Goal: Information Seeking & Learning: Find specific page/section

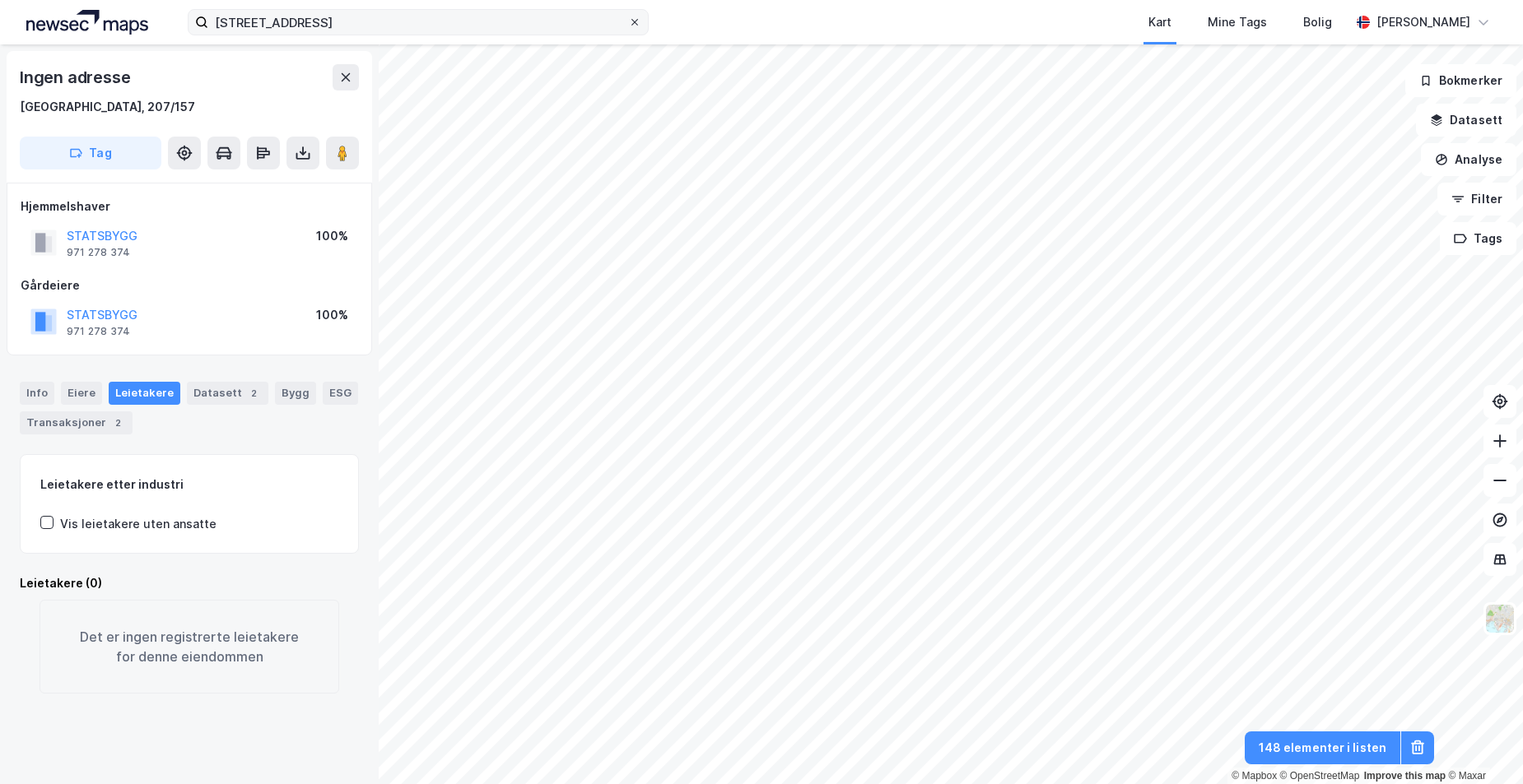
click at [630, 21] on icon at bounding box center [634, 22] width 10 height 10
click at [628, 21] on input "[STREET_ADDRESS]" at bounding box center [418, 22] width 420 height 25
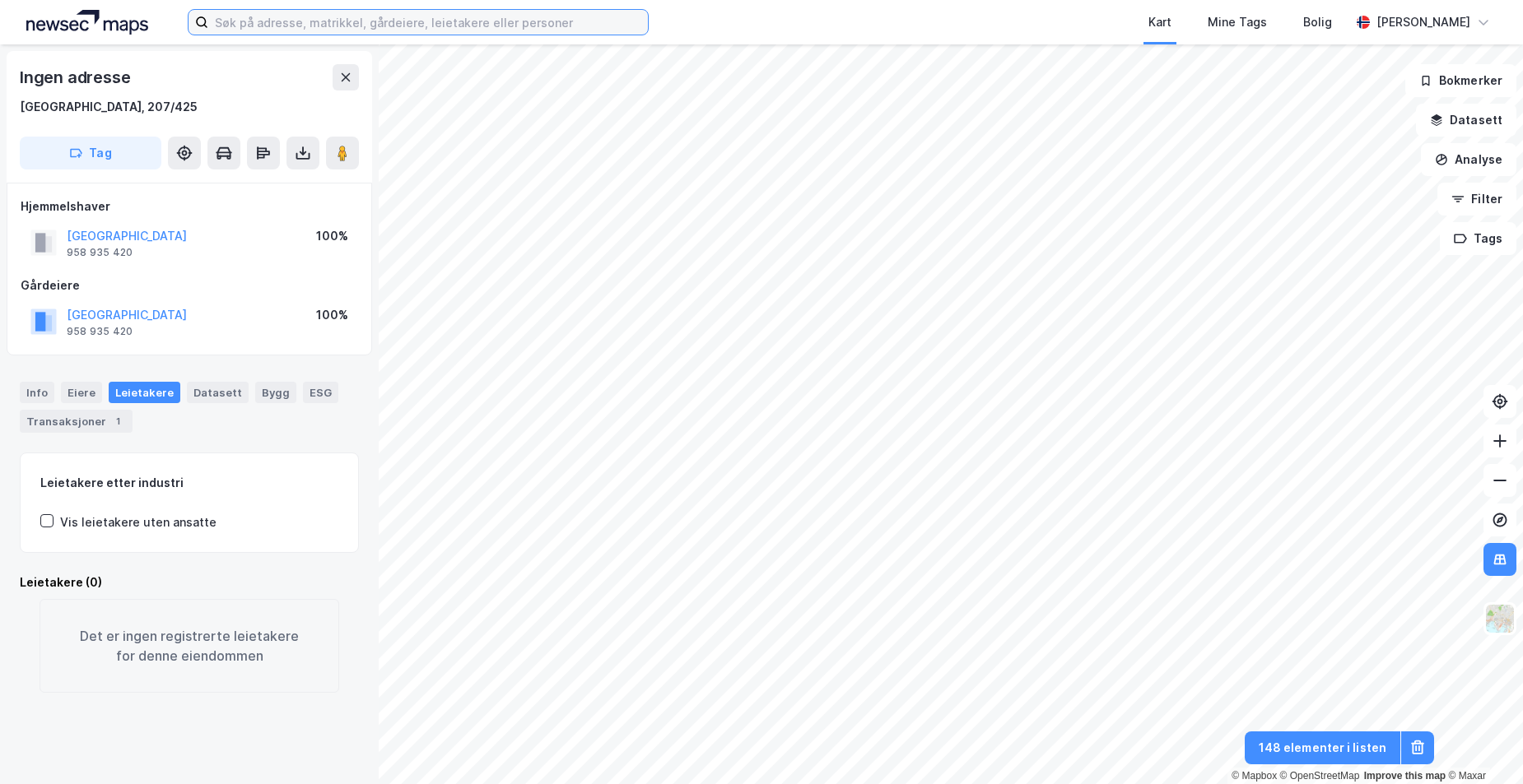
click at [286, 23] on input at bounding box center [428, 22] width 440 height 25
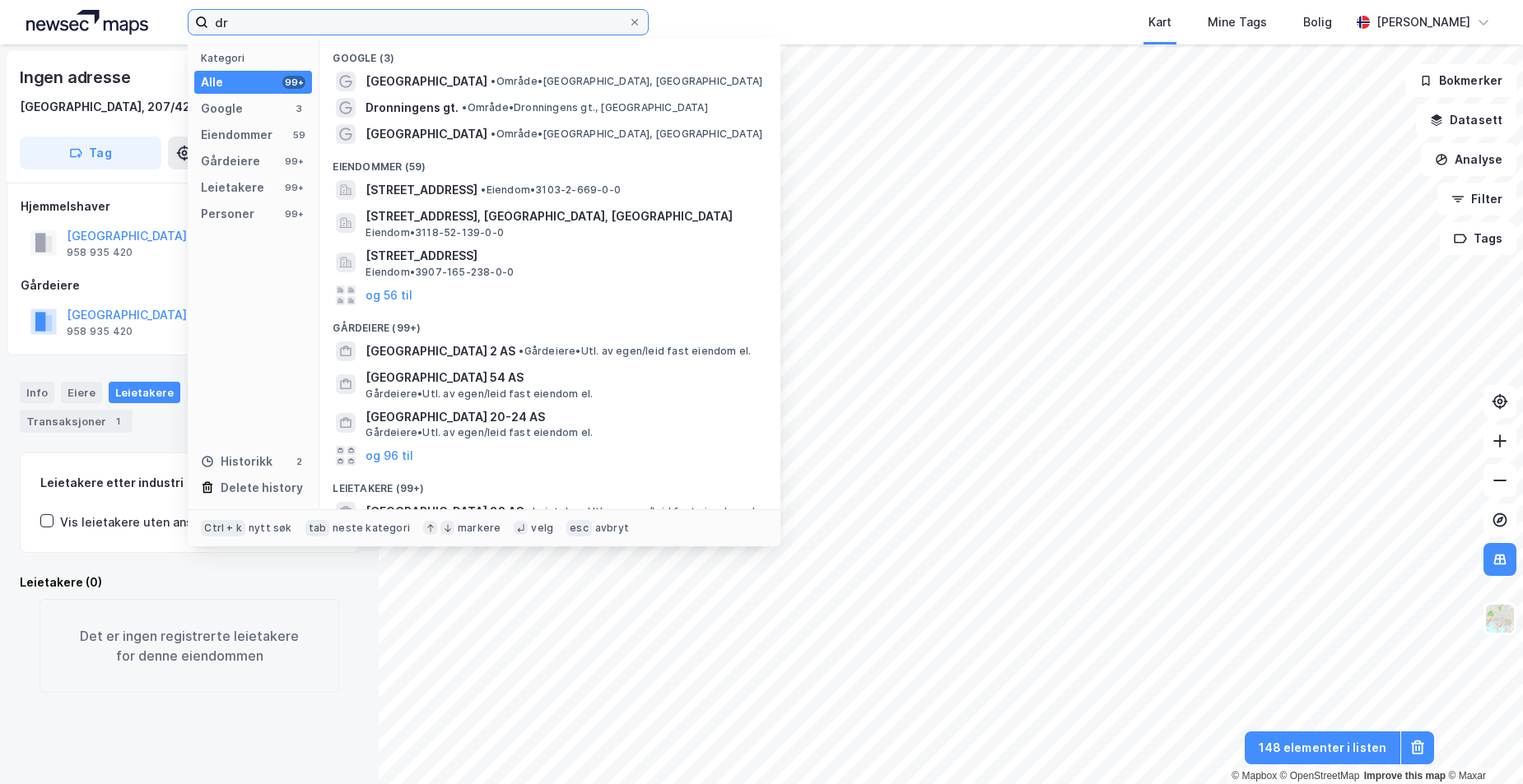
type input "d"
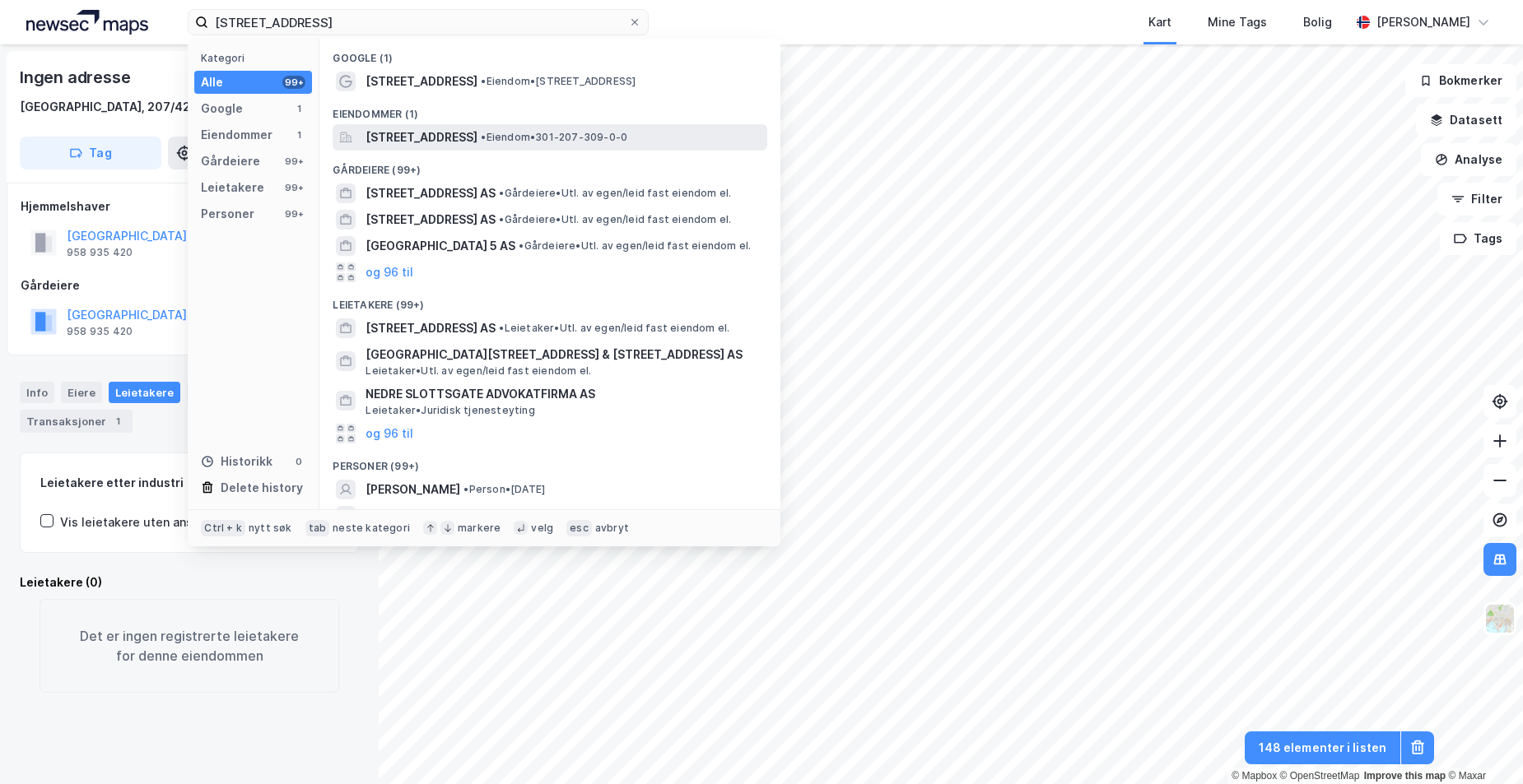
click at [473, 142] on span "[STREET_ADDRESS]" at bounding box center [421, 137] width 111 height 20
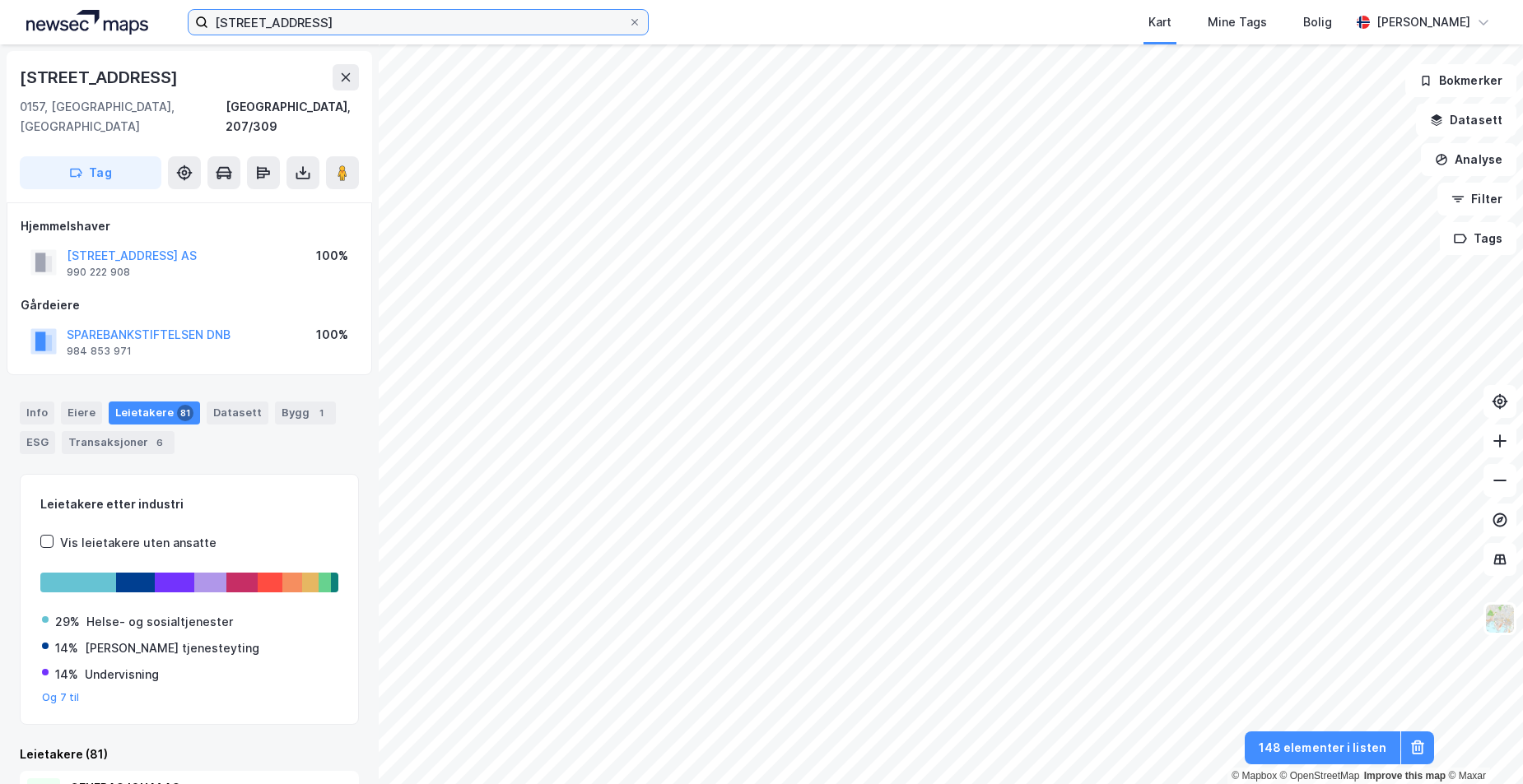
click at [322, 29] on input "[STREET_ADDRESS]" at bounding box center [418, 22] width 420 height 25
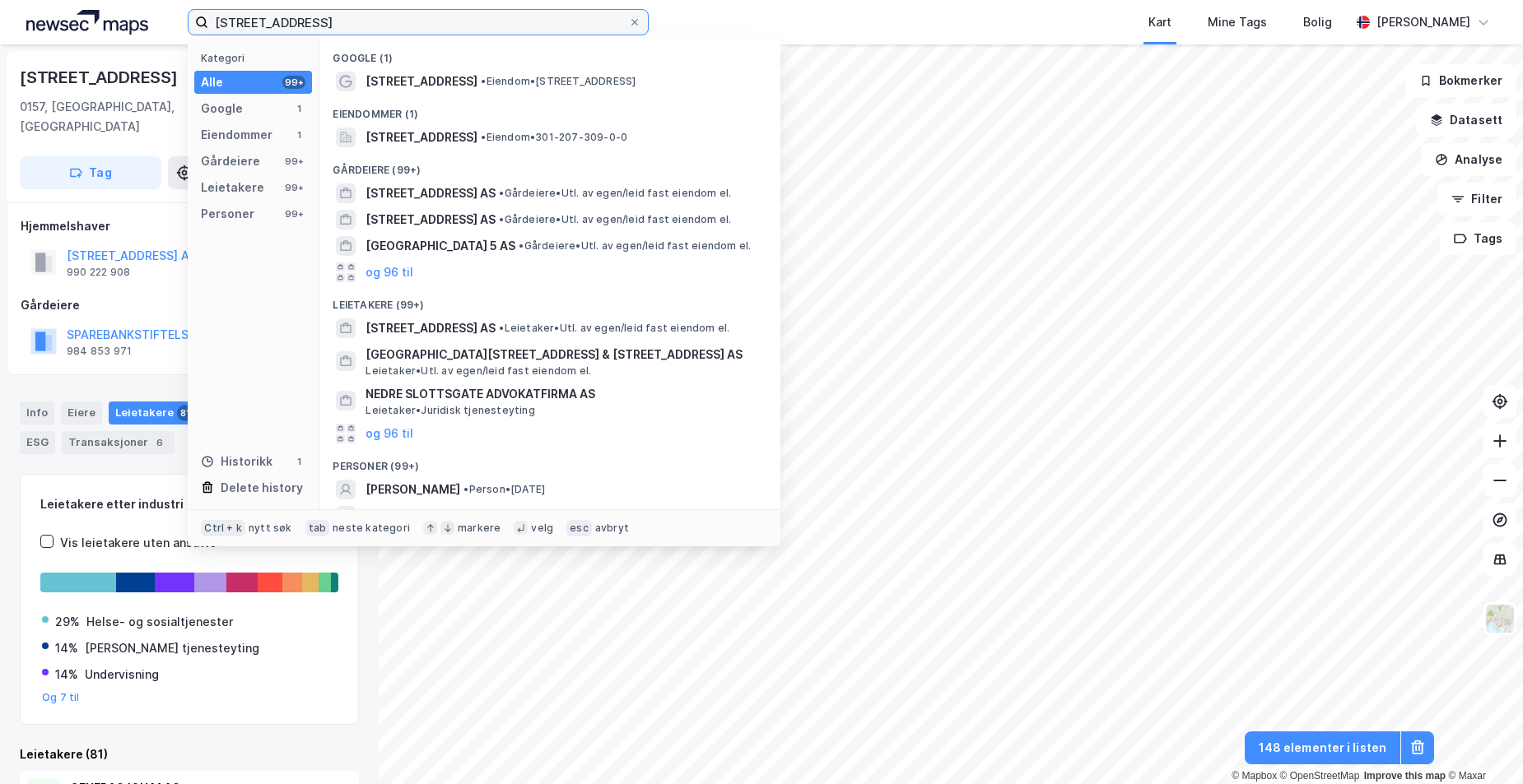
click at [322, 29] on input "[STREET_ADDRESS]" at bounding box center [418, 22] width 420 height 25
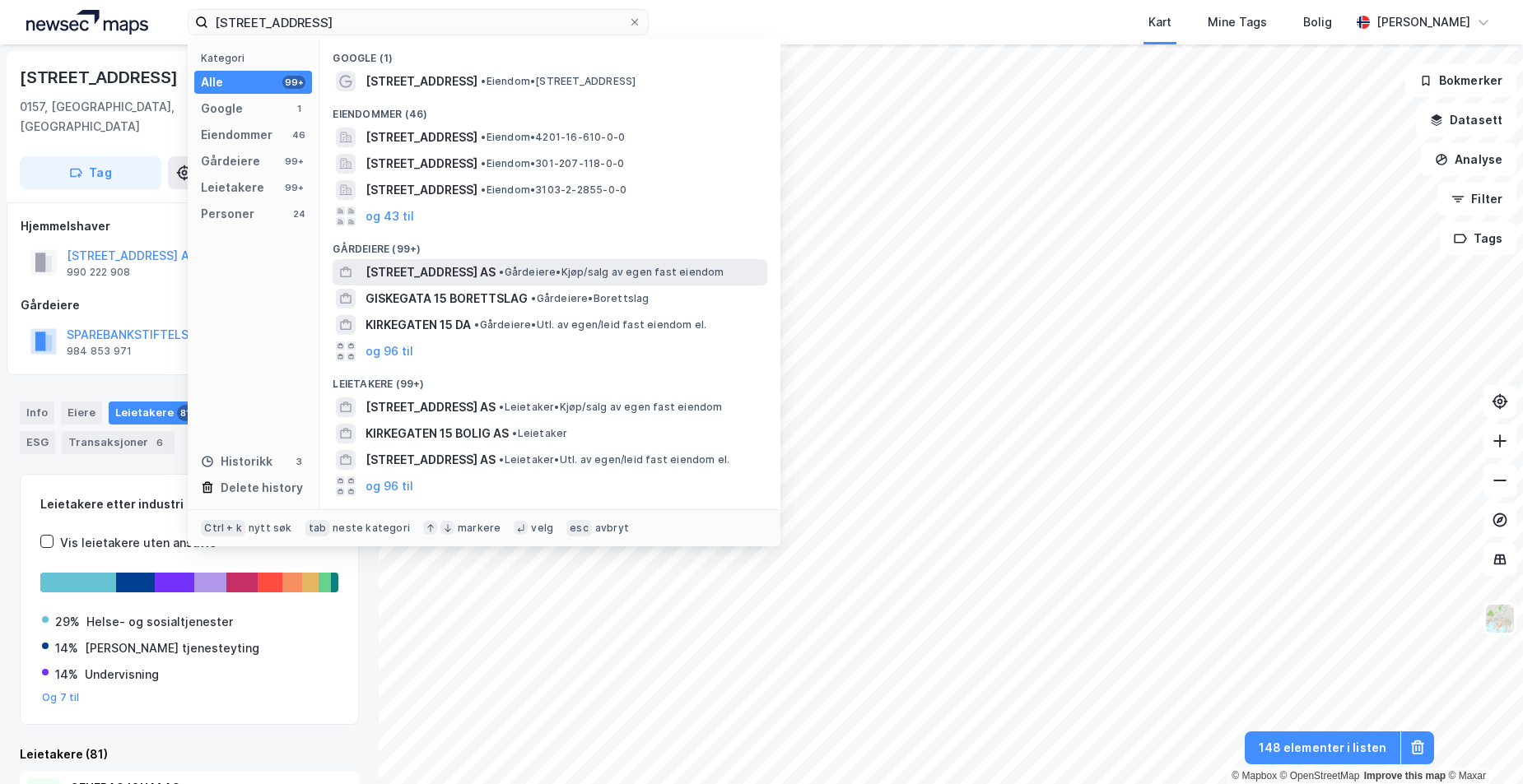
click at [440, 268] on span "[STREET_ADDRESS] AS" at bounding box center [430, 273] width 130 height 20
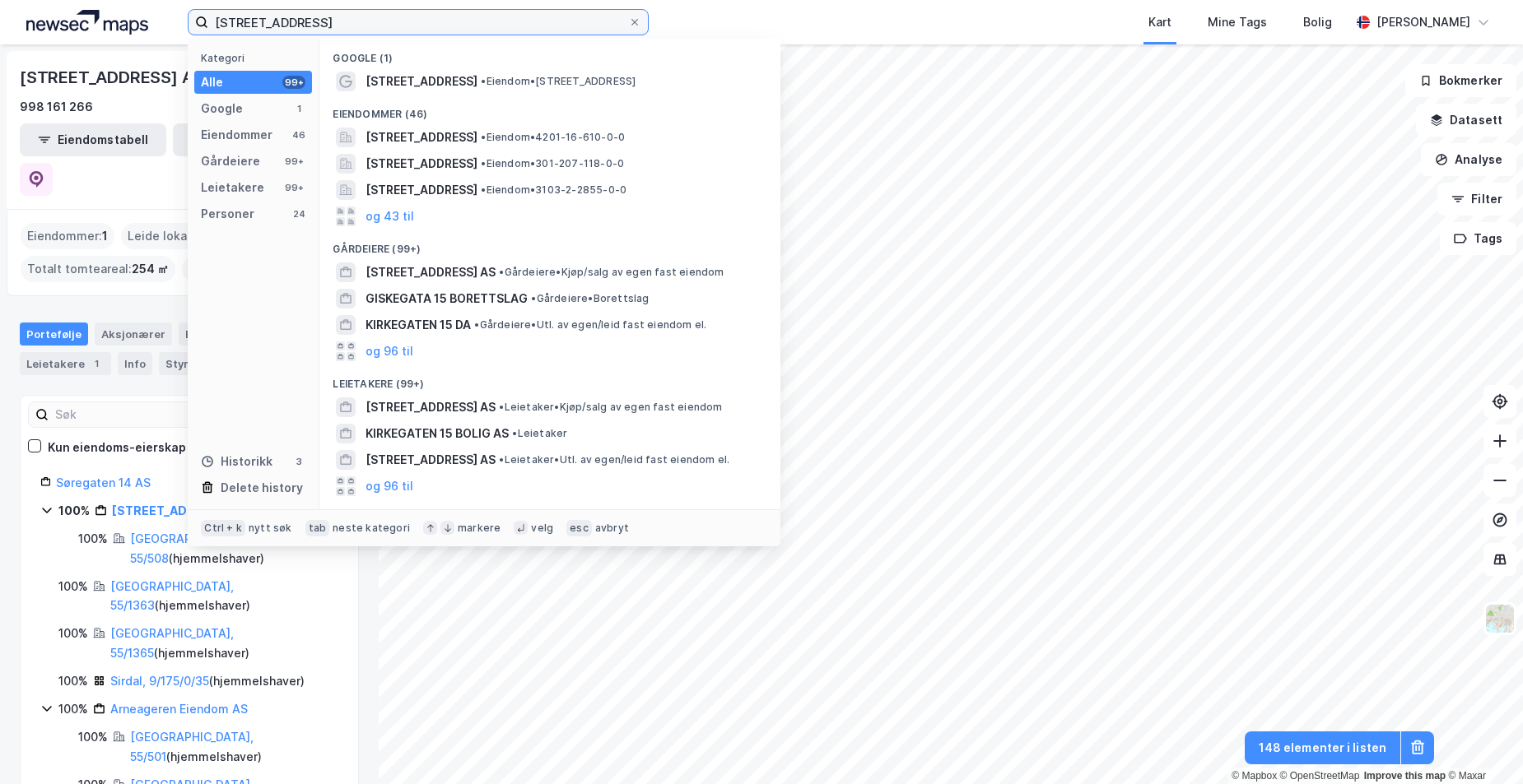
click at [301, 20] on input "[STREET_ADDRESS]" at bounding box center [418, 22] width 420 height 25
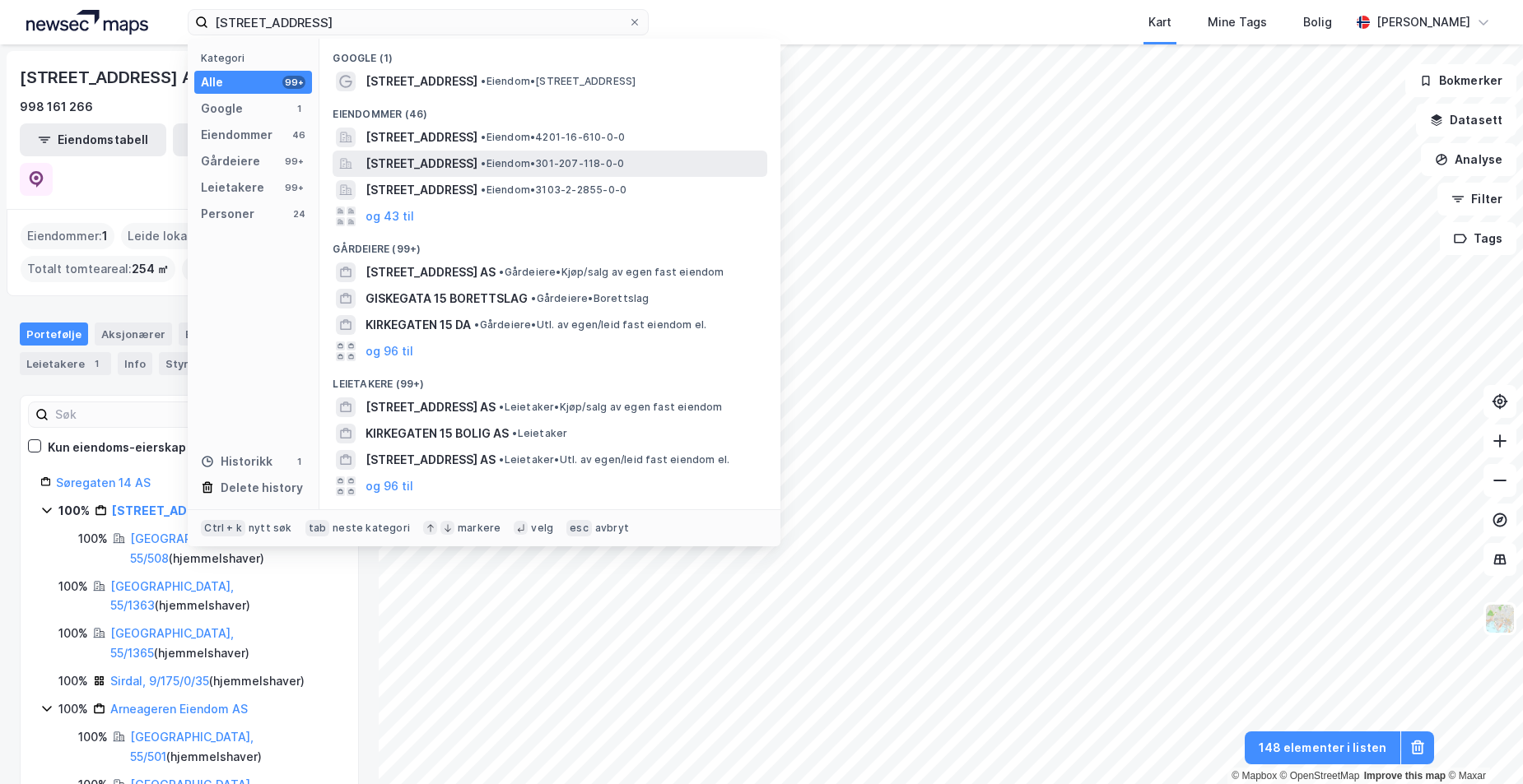
click at [472, 155] on span "[STREET_ADDRESS]" at bounding box center [421, 164] width 111 height 20
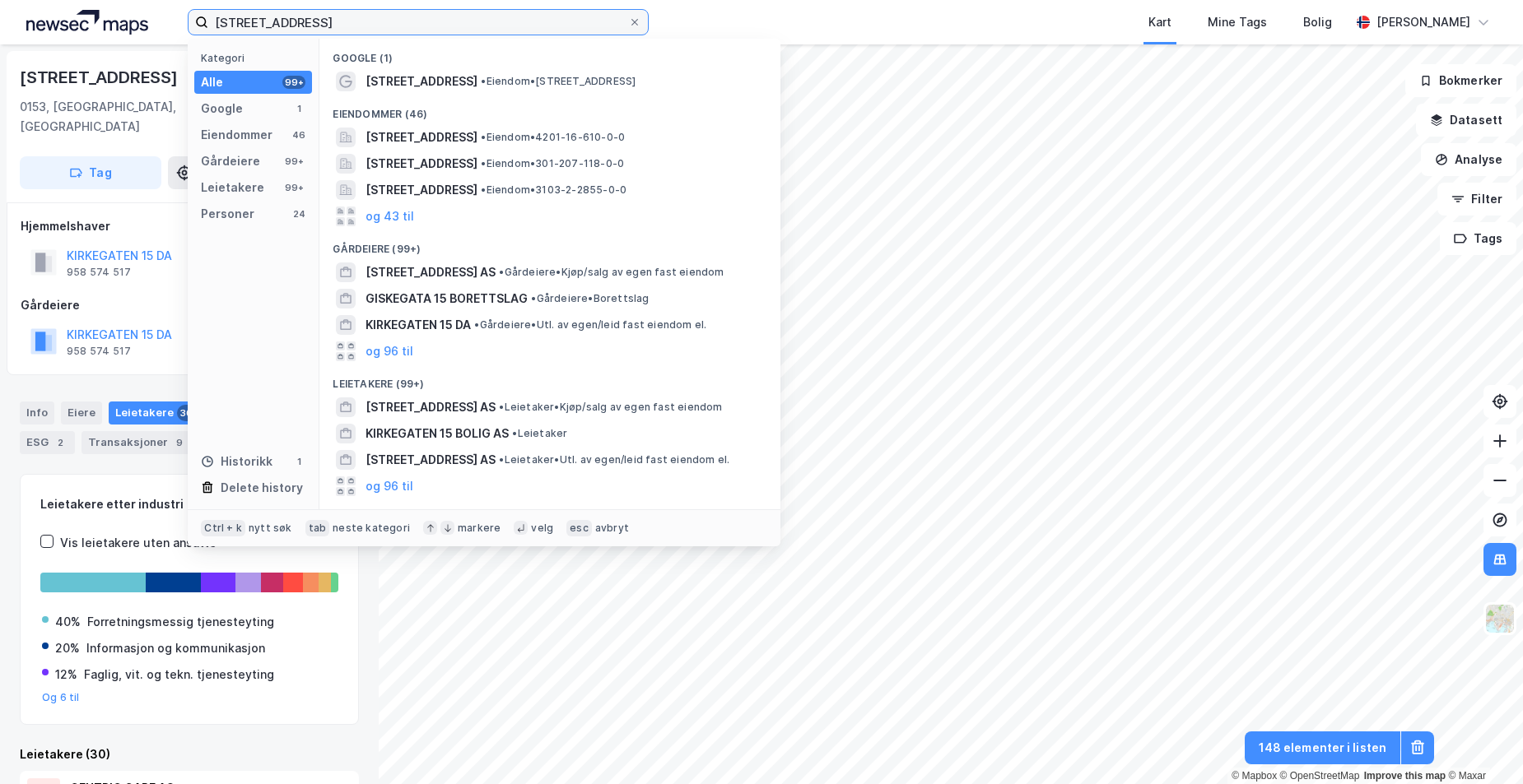
drag, startPoint x: 385, startPoint y: 29, endPoint x: 135, endPoint y: 28, distance: 250.0
click at [135, 26] on div "[STREET_ADDRESS] Kategori Alle 99+ Google 1 Eiendommer 46 Gårdeiere 99+ Leietak…" at bounding box center [762, 22] width 1523 height 45
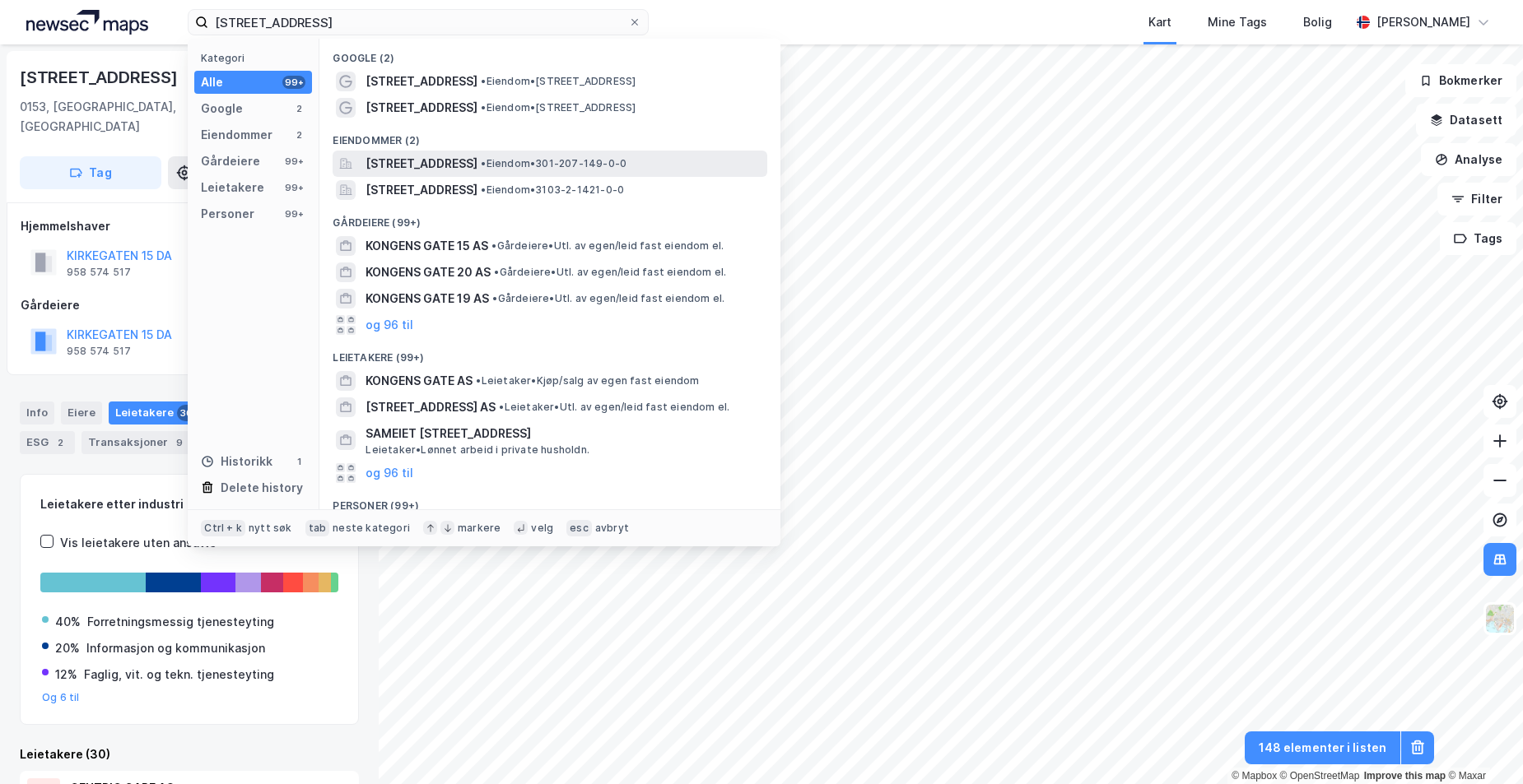
click at [449, 164] on span "[STREET_ADDRESS]" at bounding box center [421, 164] width 111 height 20
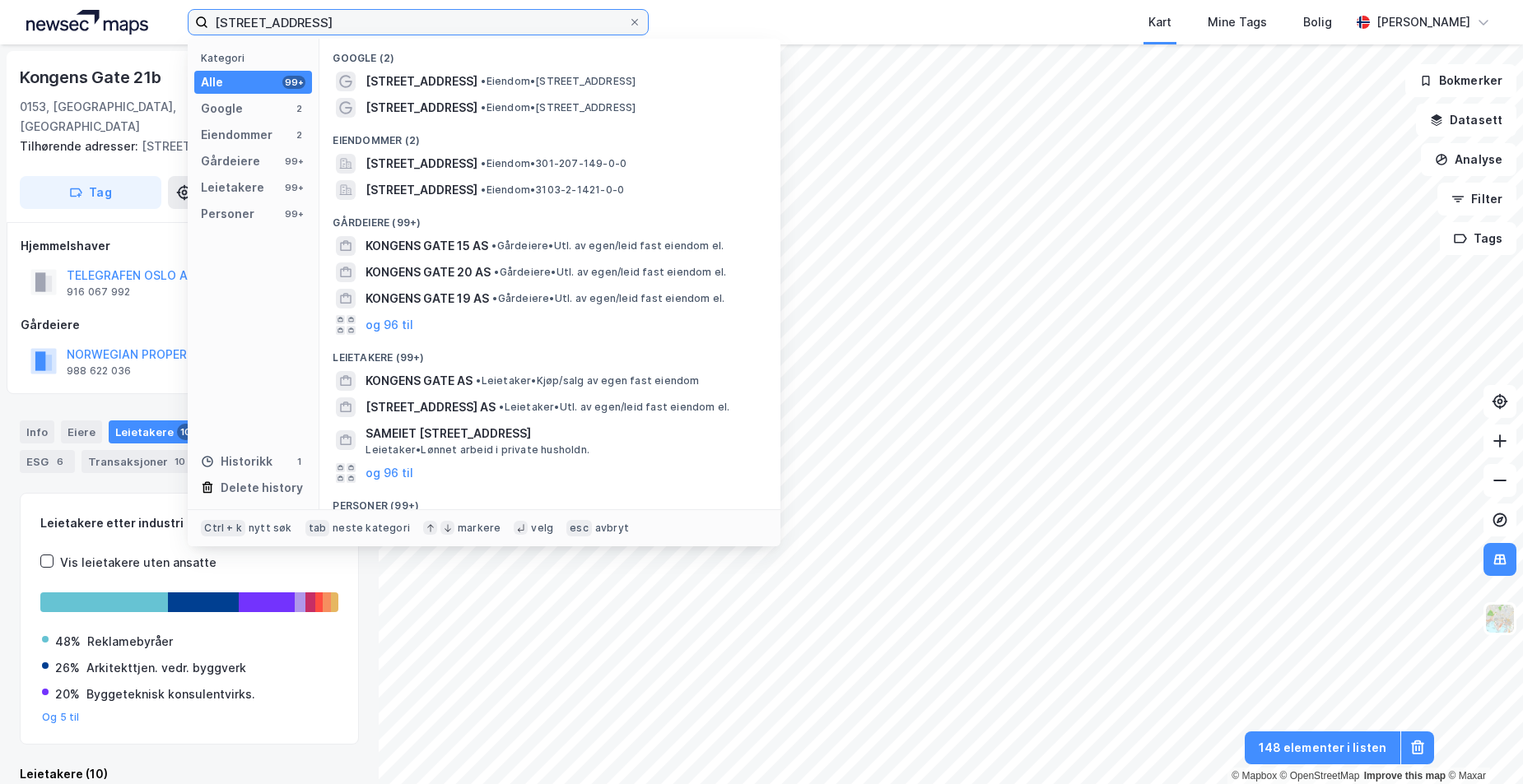
drag, startPoint x: 319, startPoint y: 24, endPoint x: 155, endPoint y: 25, distance: 164.0
click at [154, 25] on div "[STREET_ADDRESS] Kategori Alle 99+ Google 2 Eiendommer 2 Gårdeiere 99+ Leietake…" at bounding box center [762, 22] width 1523 height 45
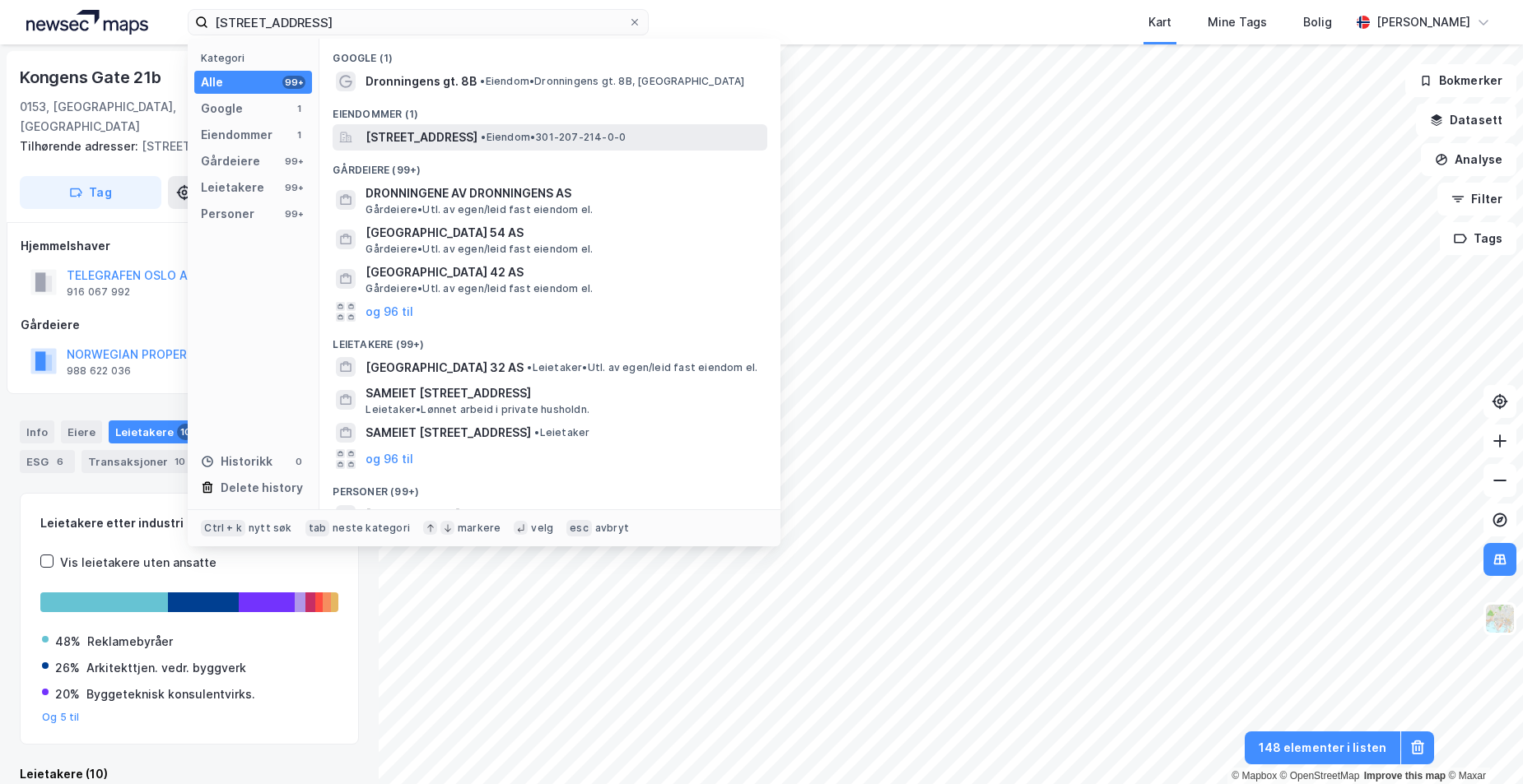
click at [445, 135] on span "[STREET_ADDRESS]" at bounding box center [421, 137] width 111 height 20
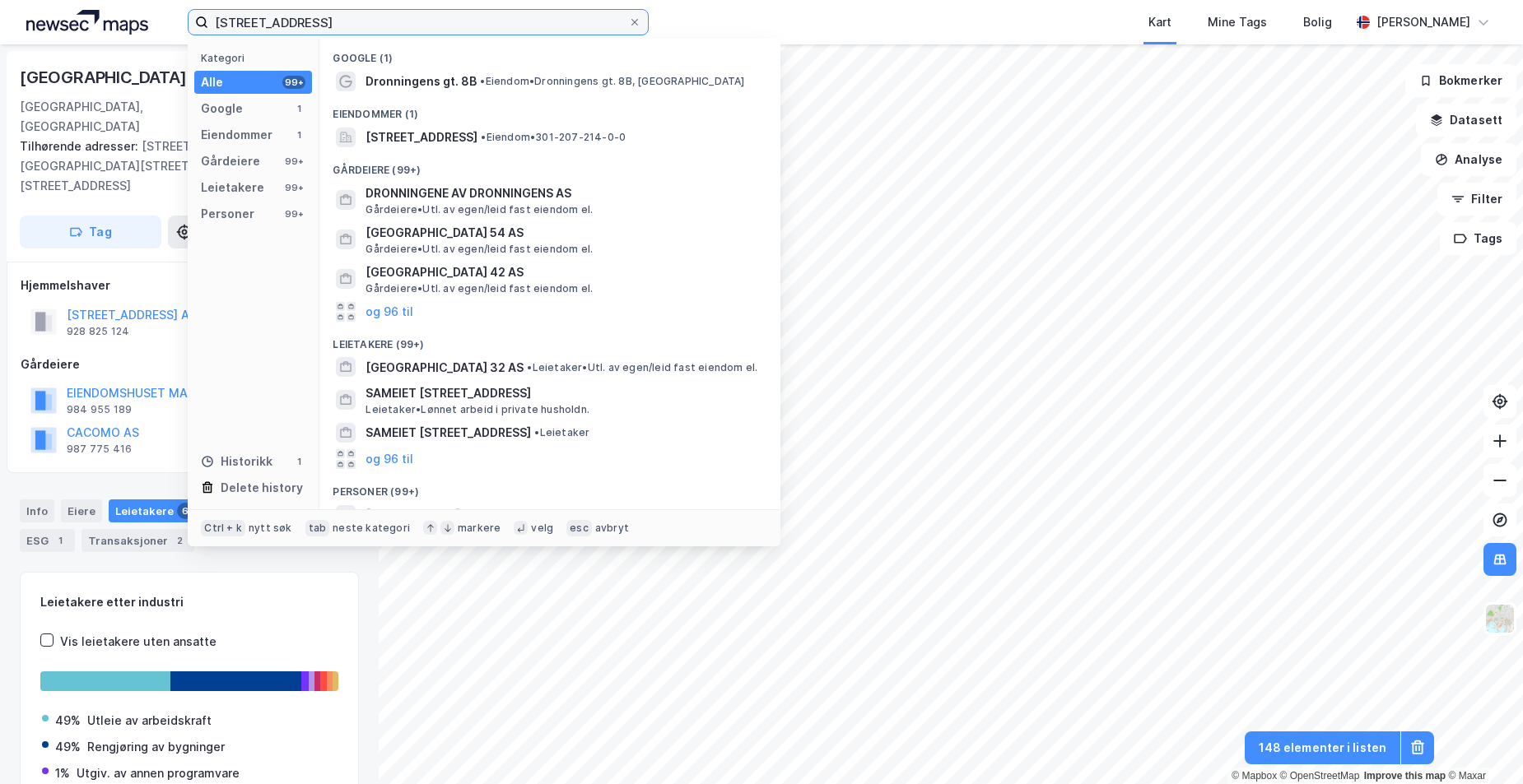
drag, startPoint x: 359, startPoint y: 17, endPoint x: 149, endPoint y: 18, distance: 210.0
click at [149, 18] on div "[STREET_ADDRESS] Kategori Alle 99+ Google 1 Eiendommer 1 Gårdeiere 99+ Leietake…" at bounding box center [762, 22] width 1523 height 45
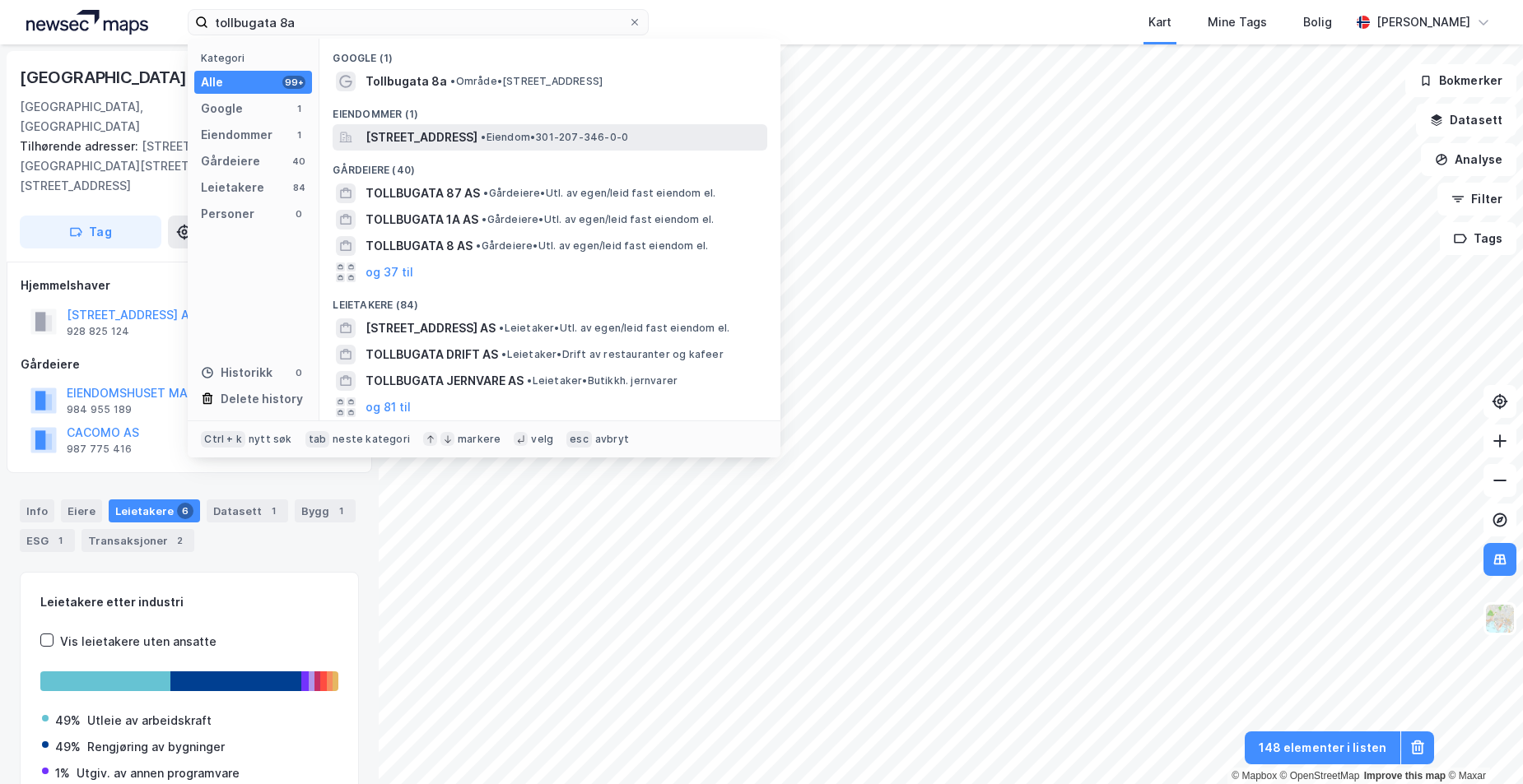
click at [456, 138] on span "[STREET_ADDRESS]" at bounding box center [421, 137] width 111 height 20
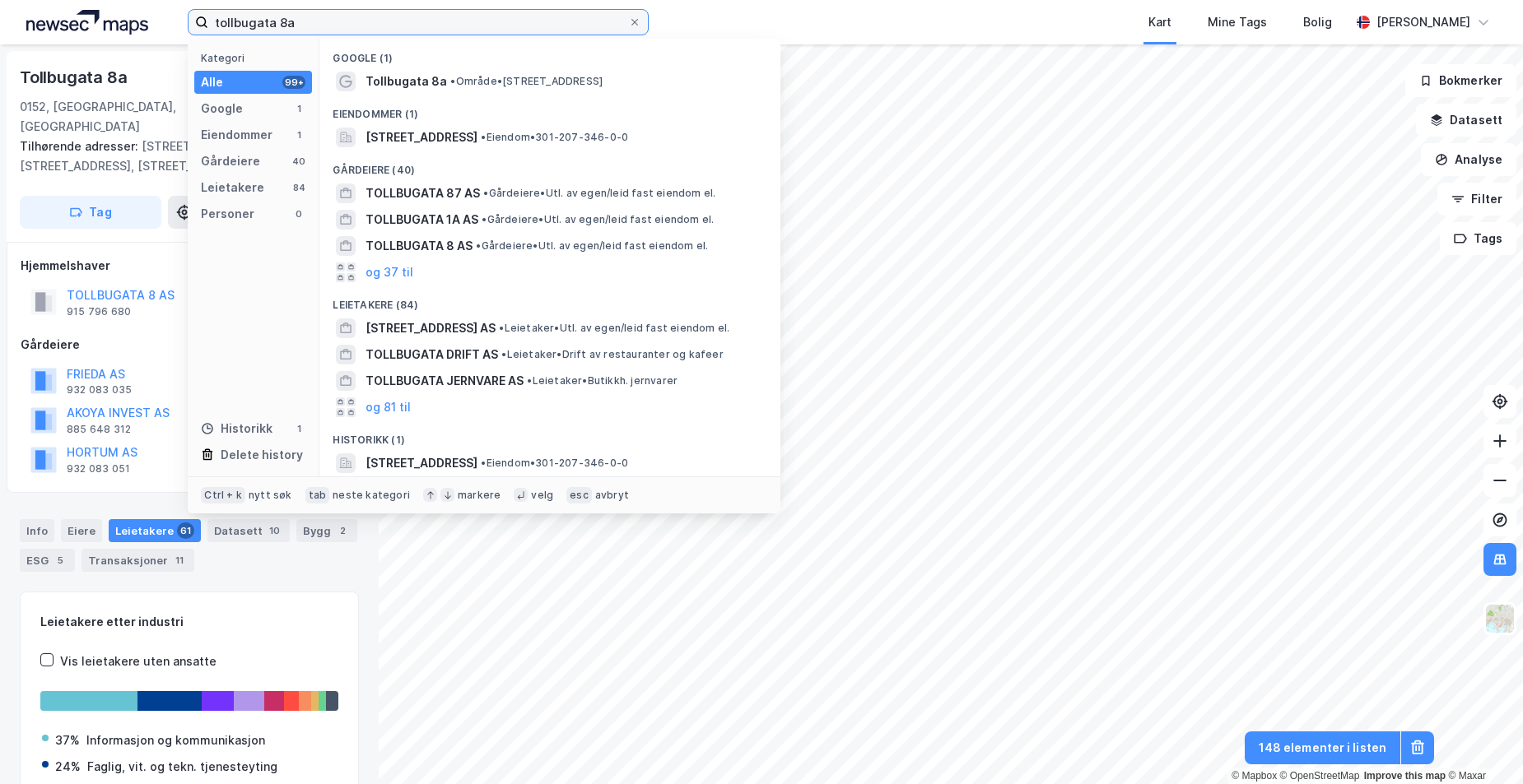
drag, startPoint x: 269, startPoint y: 21, endPoint x: 169, endPoint y: 27, distance: 100.2
click at [169, 27] on div "tollbugata 8a Kategori Alle 99+ Google 1 Eiendommer 1 Gårdeiere 40 Leietakere 8…" at bounding box center [762, 22] width 1523 height 45
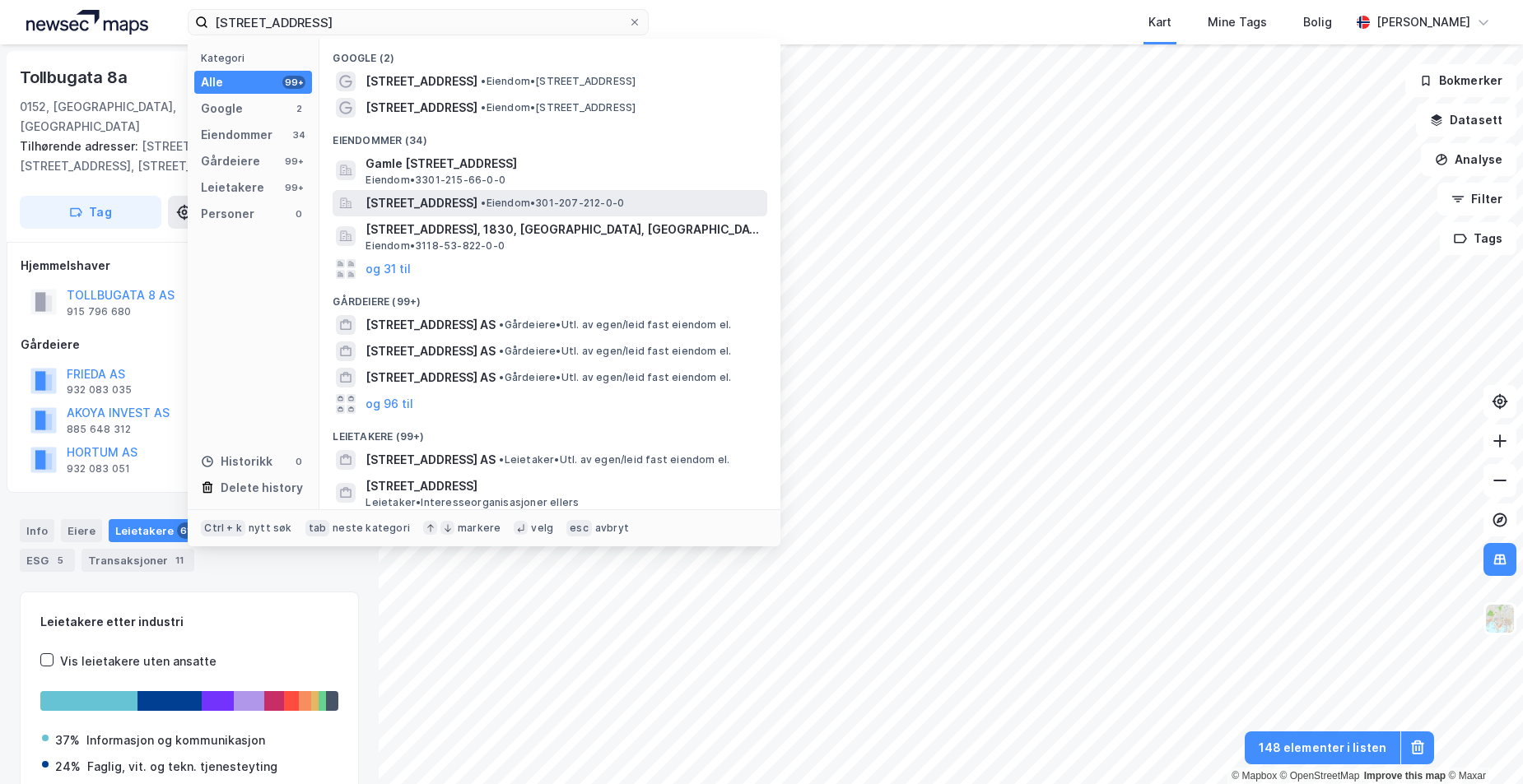
click at [478, 201] on span "[STREET_ADDRESS]" at bounding box center [421, 203] width 111 height 20
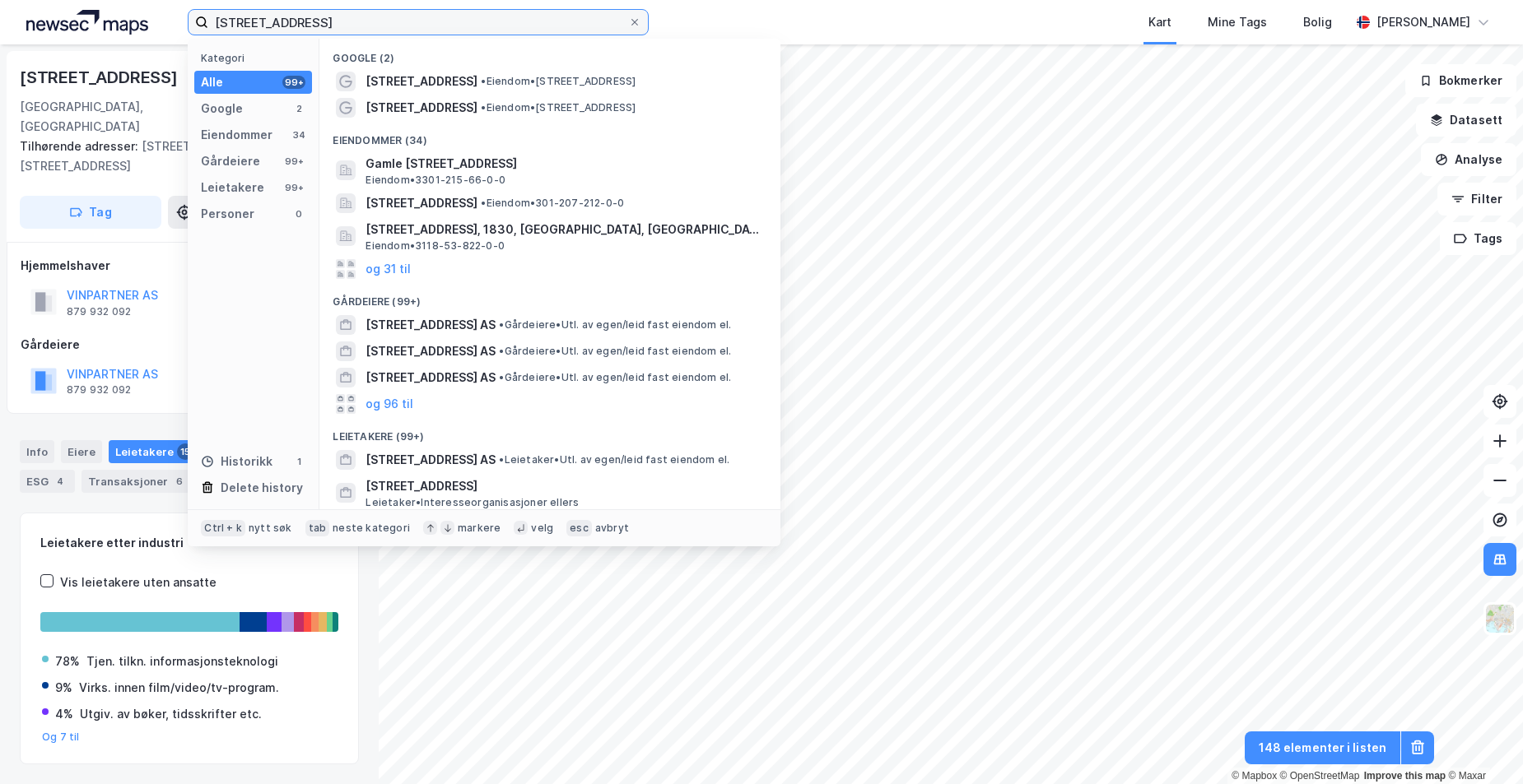
drag, startPoint x: 310, startPoint y: 22, endPoint x: 197, endPoint y: 29, distance: 113.2
click at [197, 29] on label "[STREET_ADDRESS]" at bounding box center [418, 22] width 461 height 26
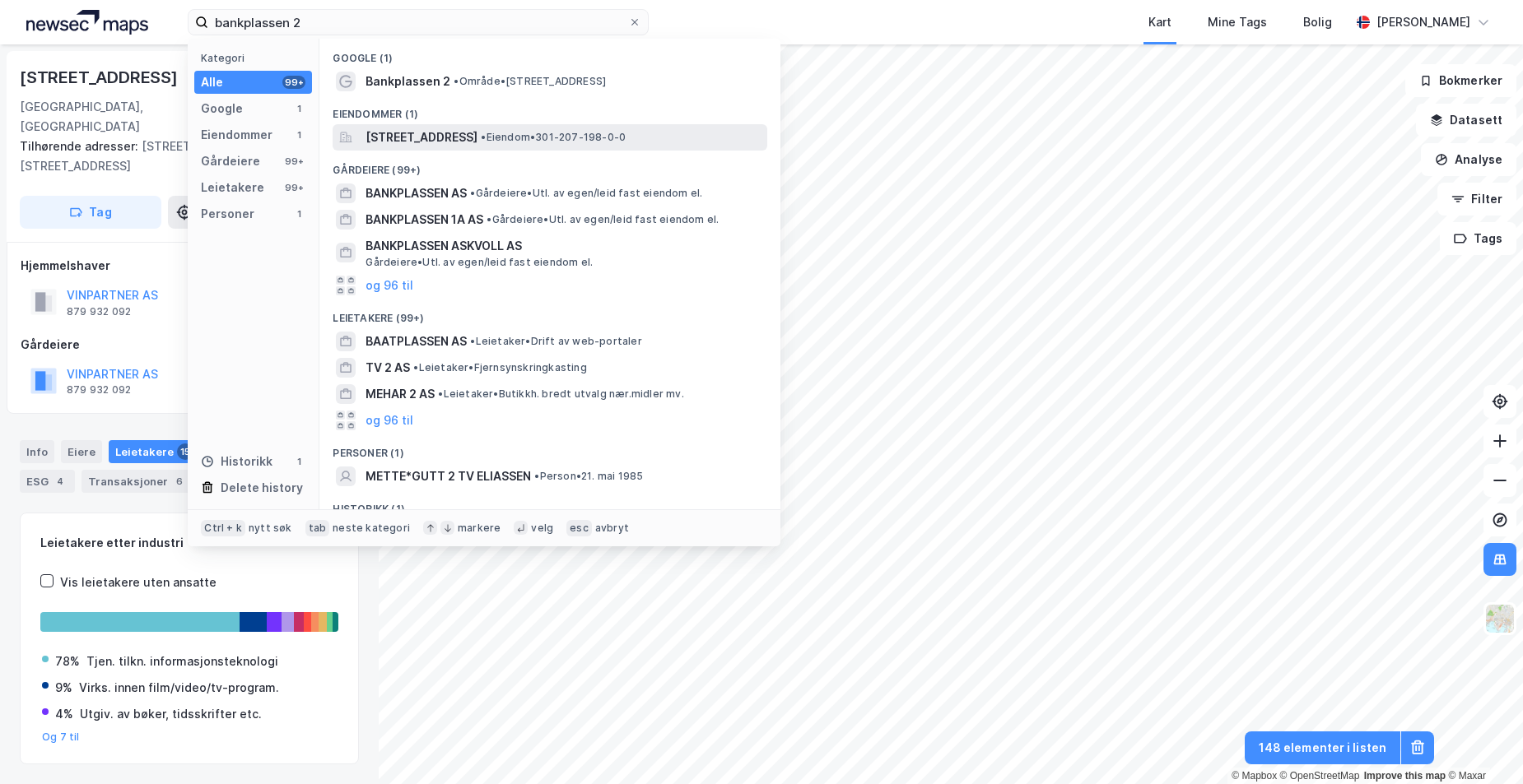
click at [478, 139] on span "[STREET_ADDRESS]" at bounding box center [421, 137] width 111 height 20
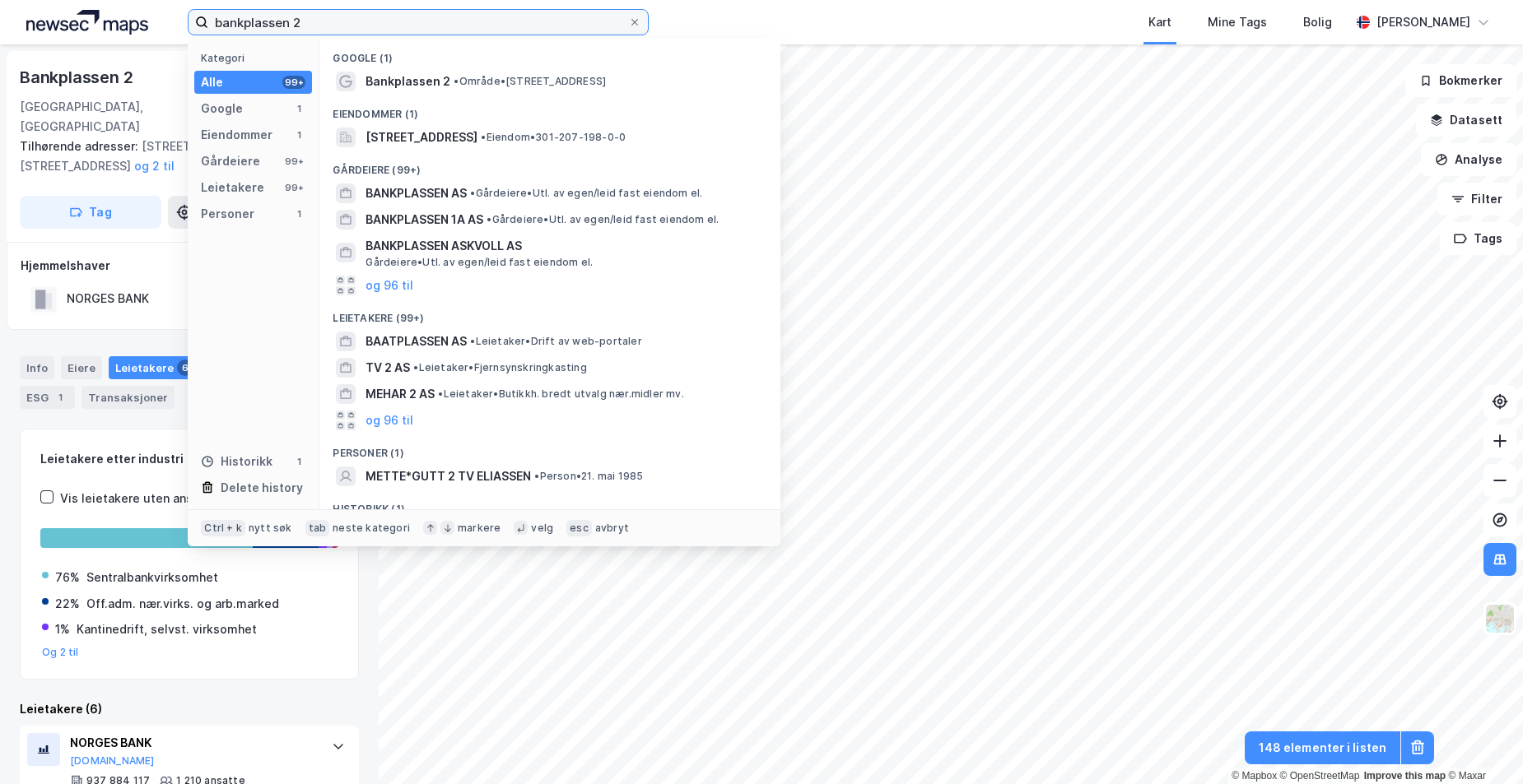
drag, startPoint x: 249, startPoint y: 23, endPoint x: 126, endPoint y: 20, distance: 123.0
click at [126, 20] on div "bankplassen 2 Kategori Alle 99+ Google 1 Eiendommer 1 Gårdeiere 99+ Leietakere …" at bounding box center [762, 22] width 1523 height 45
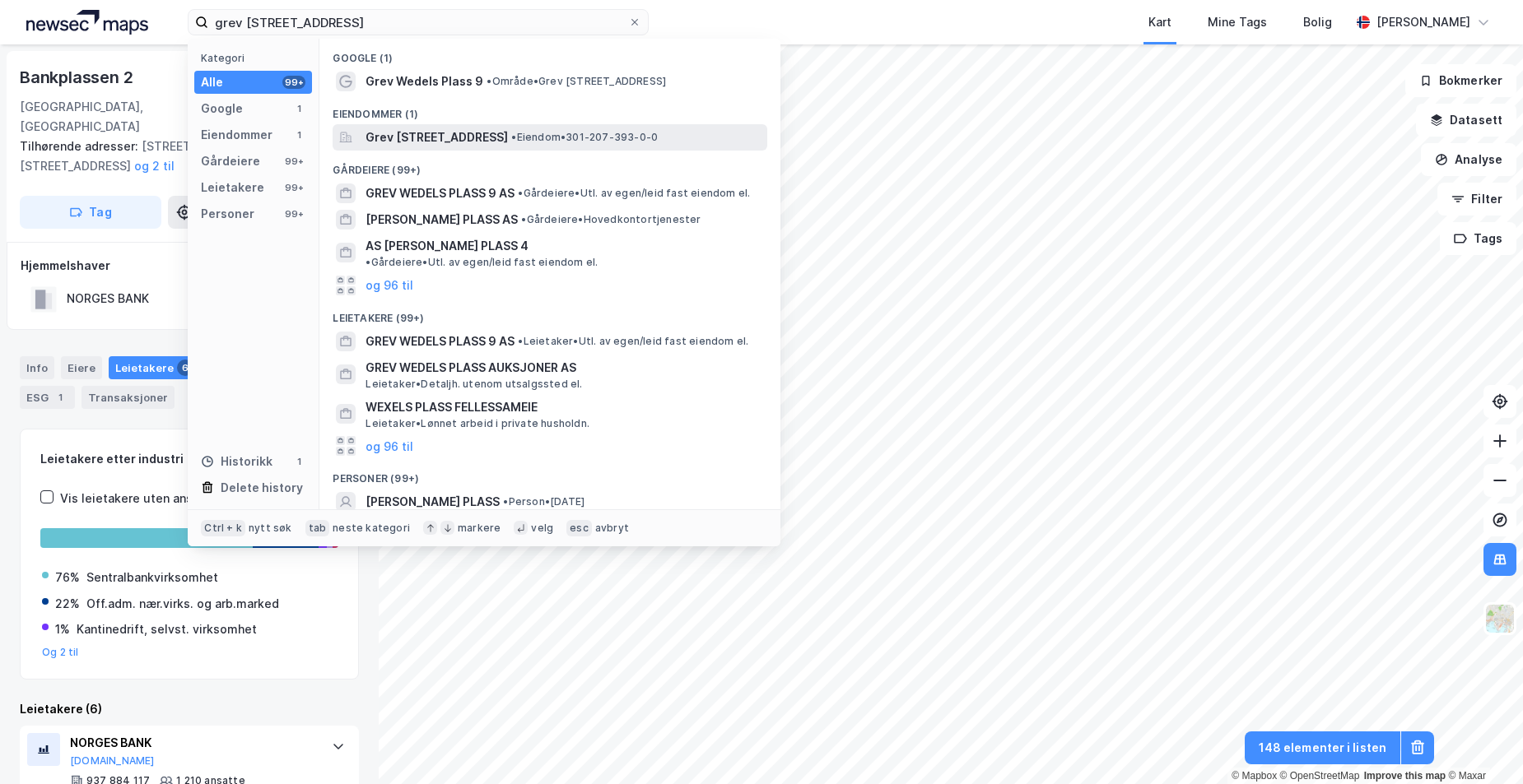
click at [450, 133] on span "Grev [STREET_ADDRESS]" at bounding box center [436, 137] width 142 height 20
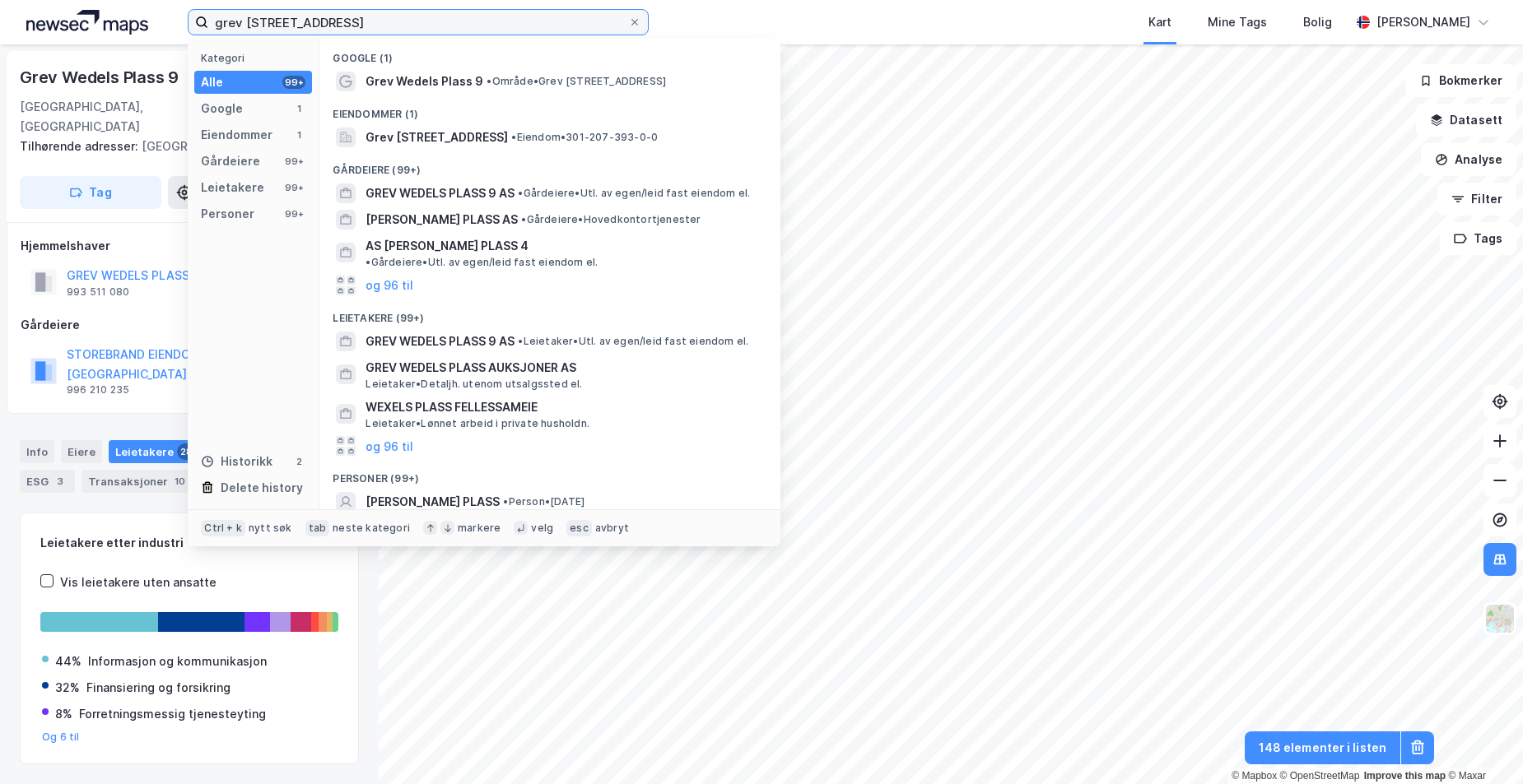
click at [386, 26] on input "grev [STREET_ADDRESS]" at bounding box center [418, 22] width 420 height 25
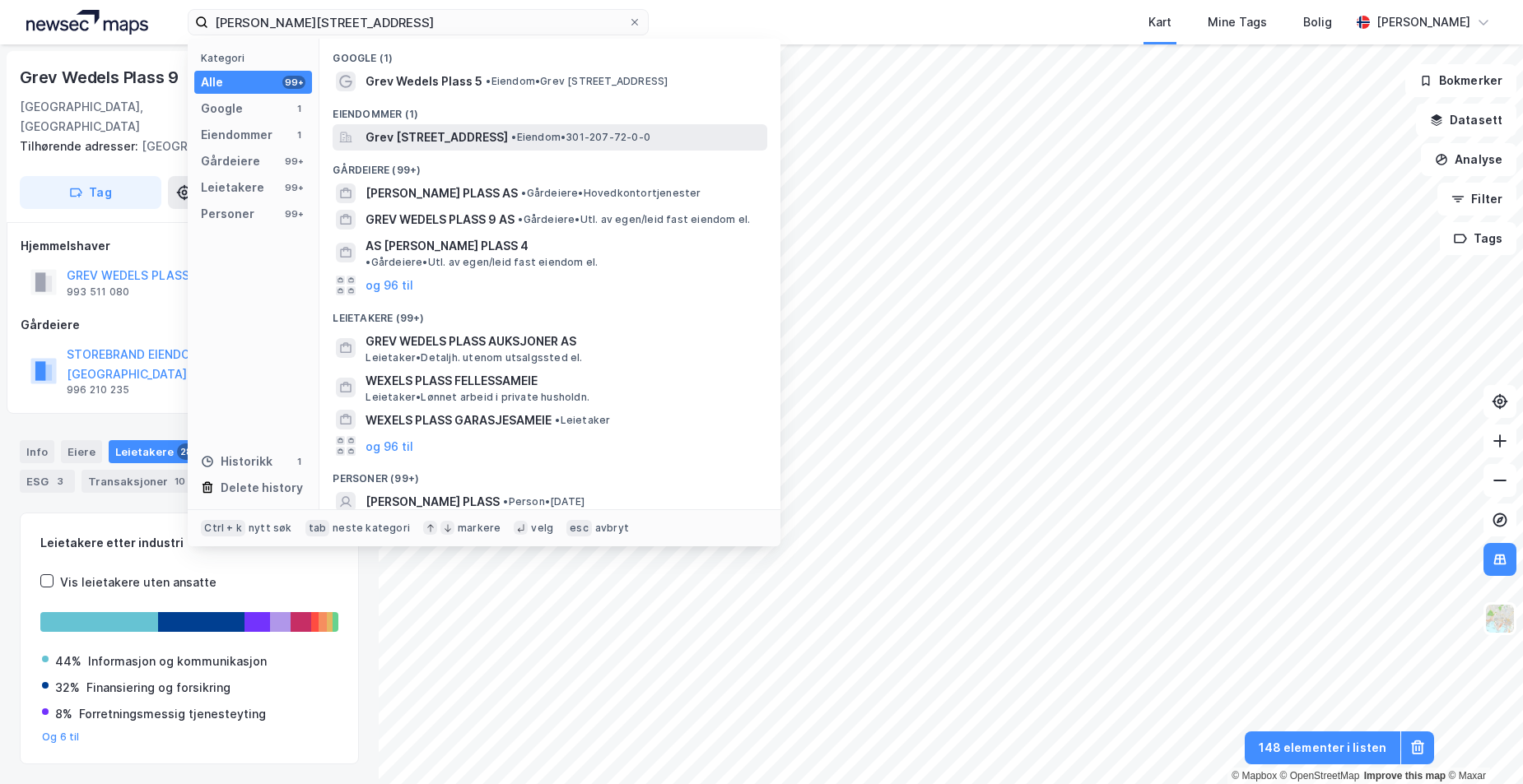
click at [463, 134] on span "Grev [STREET_ADDRESS]" at bounding box center [436, 137] width 142 height 20
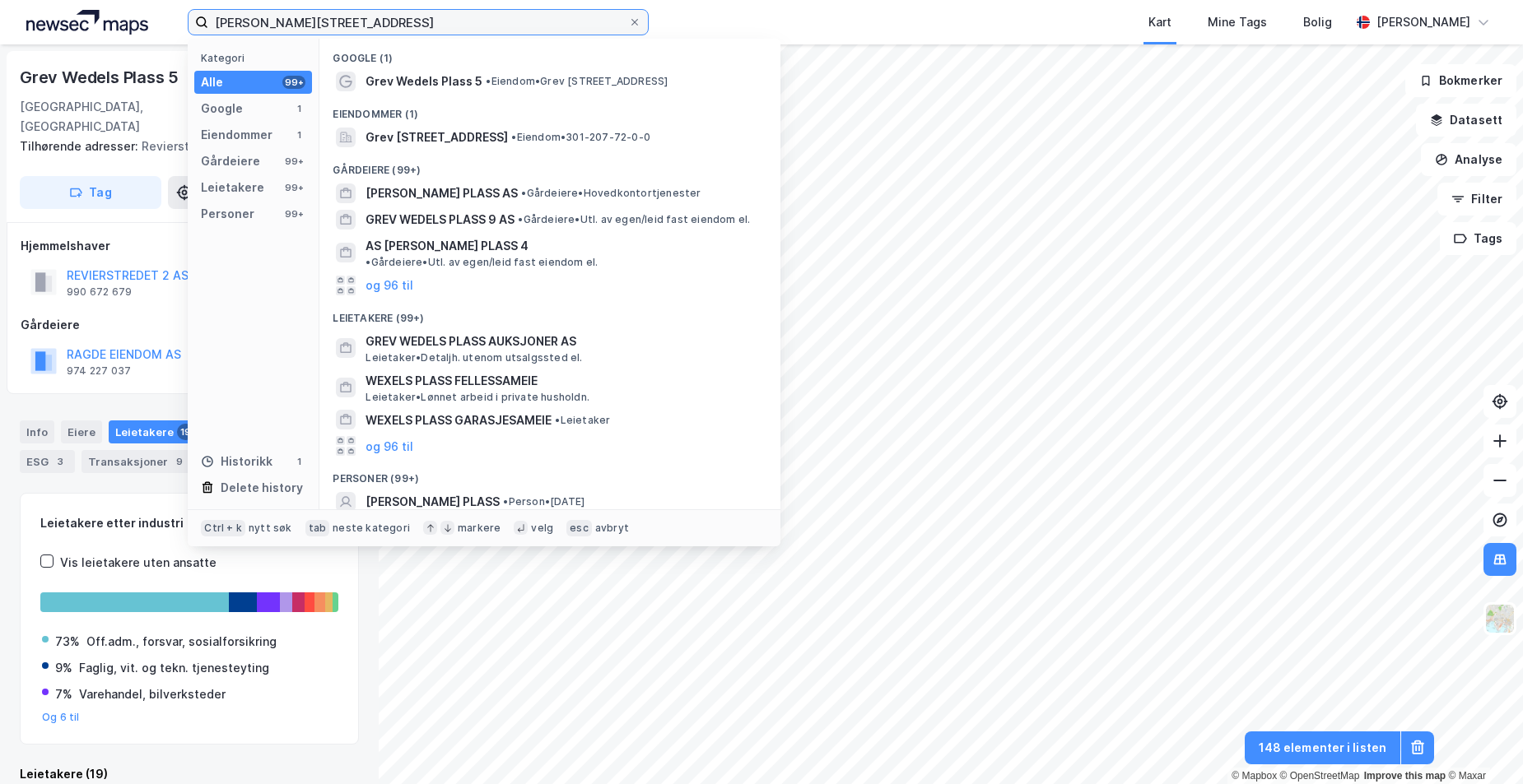
drag, startPoint x: 312, startPoint y: 27, endPoint x: 183, endPoint y: 31, distance: 129.1
click at [183, 31] on div "grev wedels plass 5 Kategori Alle 99+ Google 1 Eiendommer 1 Gårdeiere 99+ Leiet…" at bounding box center [762, 22] width 1523 height 45
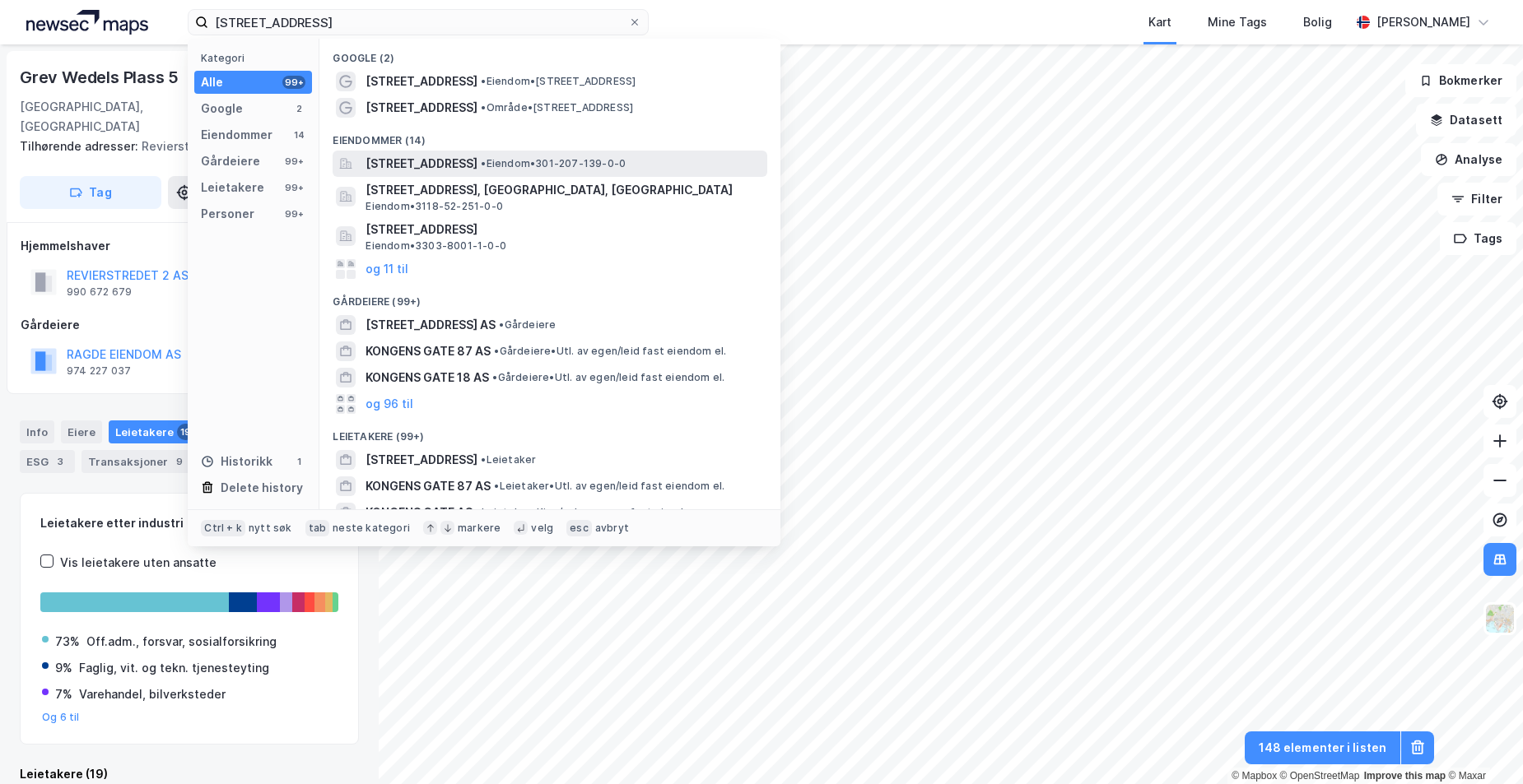
click at [478, 160] on span "[STREET_ADDRESS]" at bounding box center [421, 164] width 111 height 20
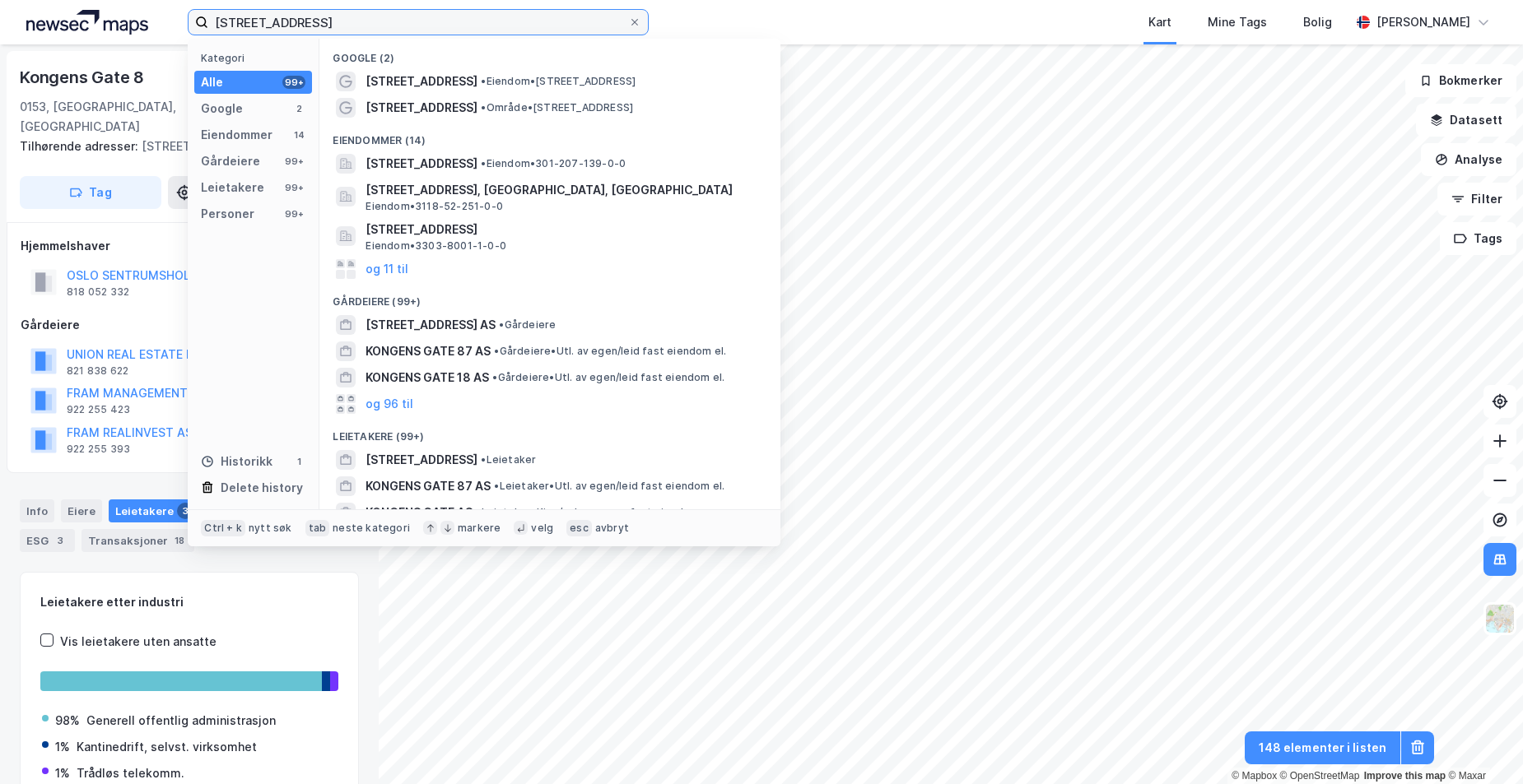
drag, startPoint x: 283, startPoint y: 30, endPoint x: 181, endPoint y: 29, distance: 102.0
click at [181, 29] on div "[STREET_ADDRESS] Kategori Alle 99+ Google 2 Eiendommer 14 Gårdeiere 99+ Leietak…" at bounding box center [762, 22] width 1523 height 45
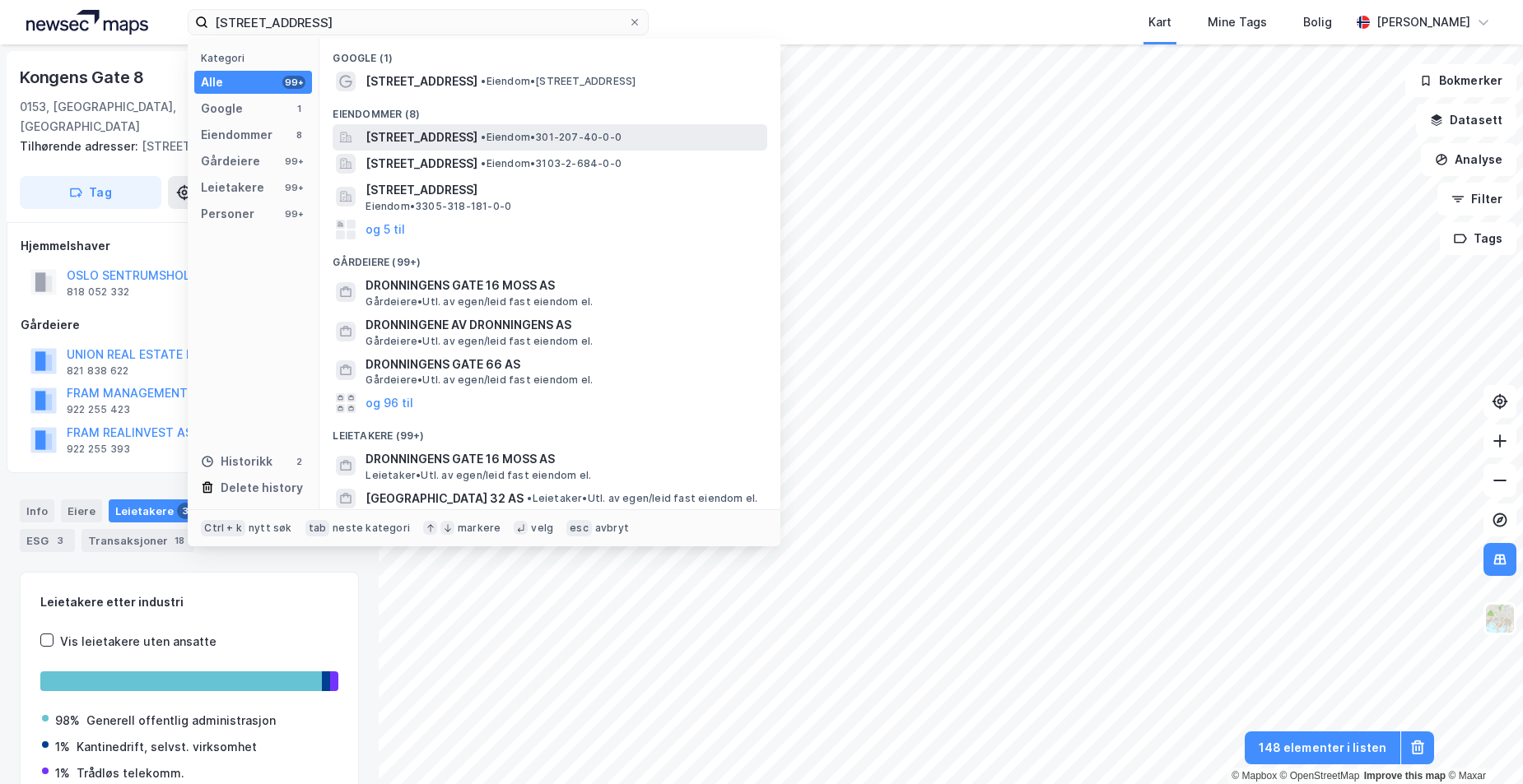
click at [440, 129] on span "[STREET_ADDRESS]" at bounding box center [421, 137] width 111 height 20
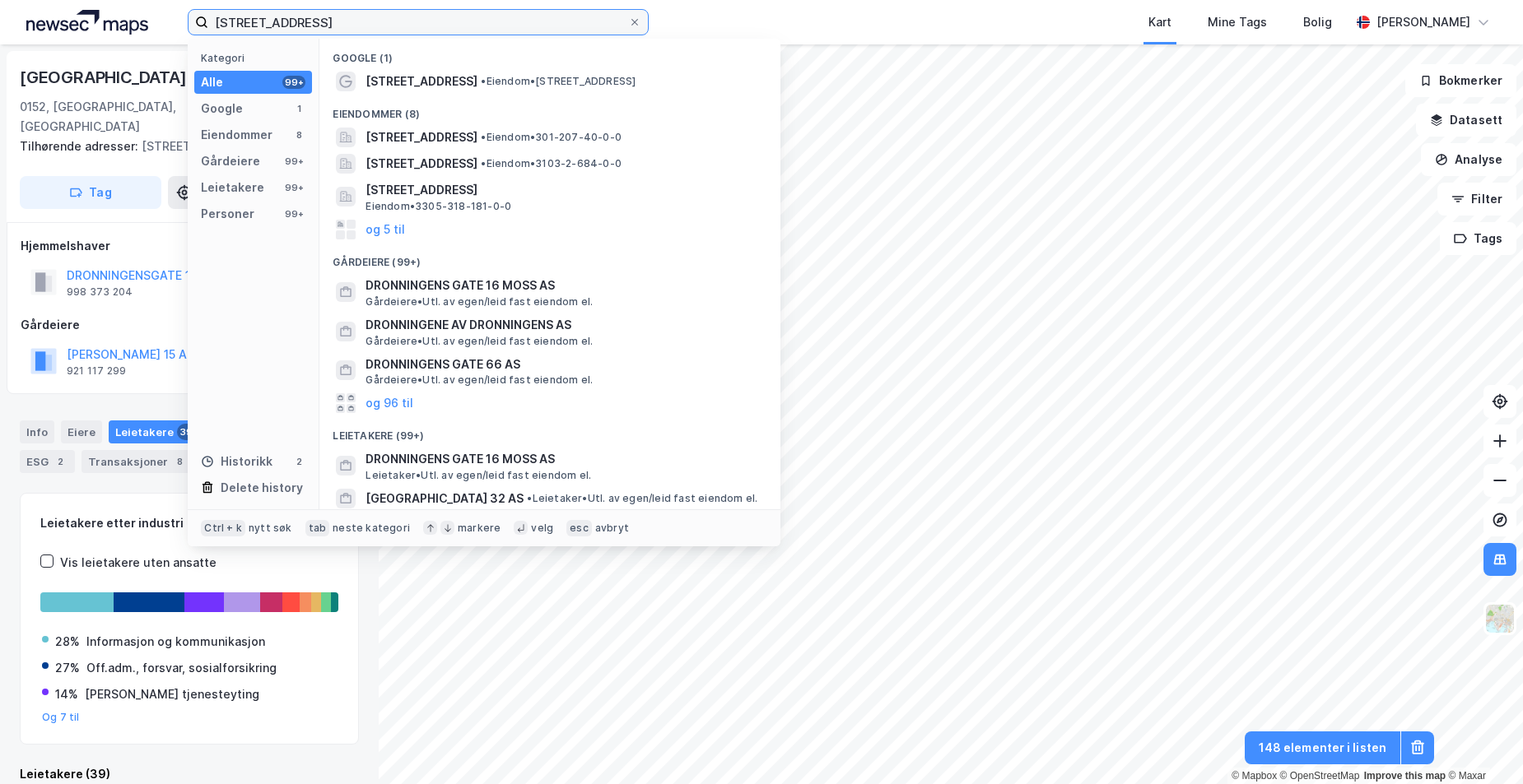
drag, startPoint x: 349, startPoint y: 18, endPoint x: 165, endPoint y: 24, distance: 184.1
click at [165, 24] on div "[STREET_ADDRESS] Kategori Alle 99+ Google 1 Eiendommer 8 Gårdeiere 99+ Leietake…" at bounding box center [762, 22] width 1523 height 45
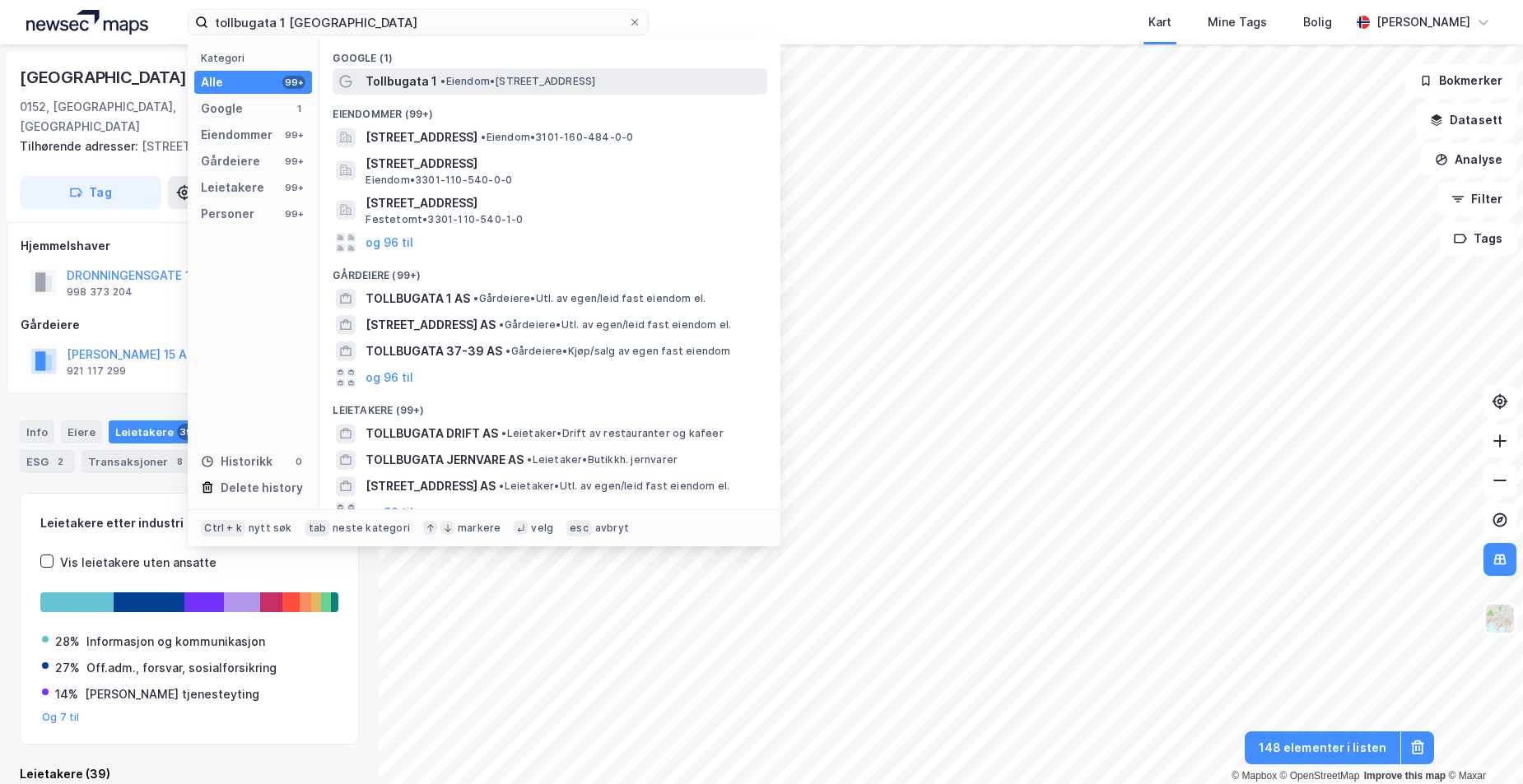
click at [421, 79] on span "Tollbugata 1" at bounding box center [401, 82] width 72 height 20
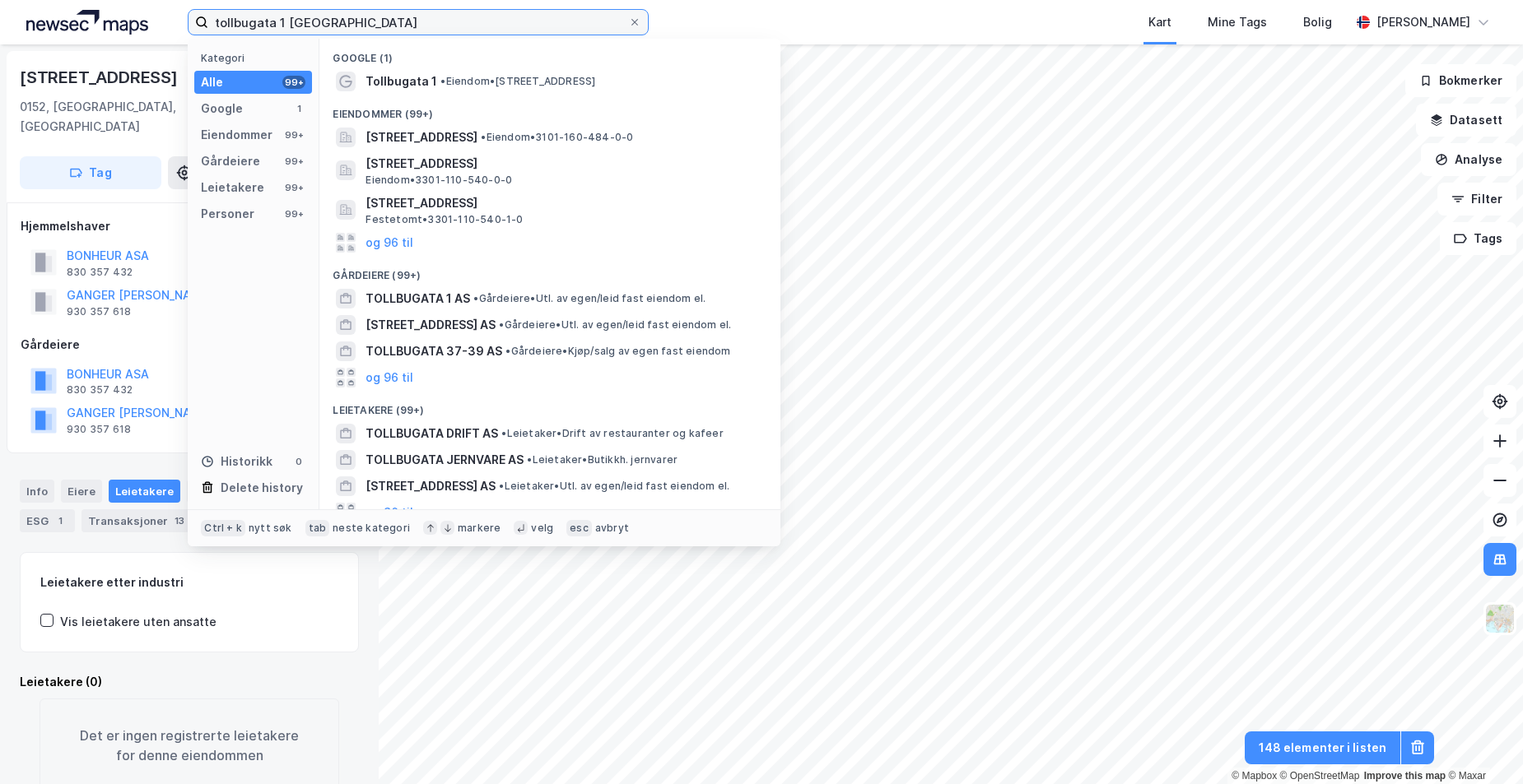
drag, startPoint x: 318, startPoint y: 15, endPoint x: 176, endPoint y: 21, distance: 142.1
click at [179, 22] on div "tollbugata 1 oslo Kategori Alle 99+ Google 1 Eiendommer 99+ Gårdeiere 99+ Leiet…" at bounding box center [762, 22] width 1523 height 45
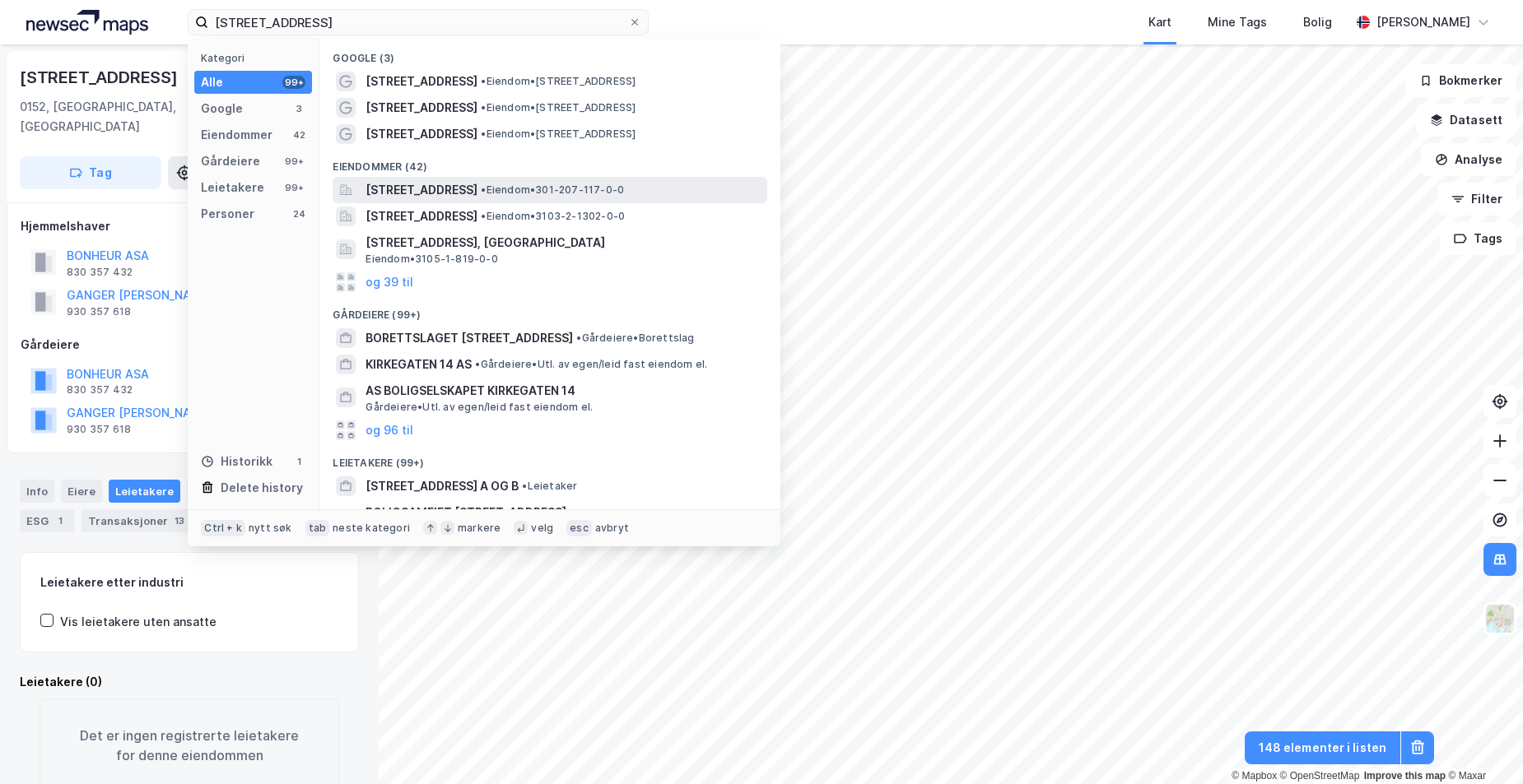
click at [478, 190] on span "[STREET_ADDRESS]" at bounding box center [421, 190] width 111 height 20
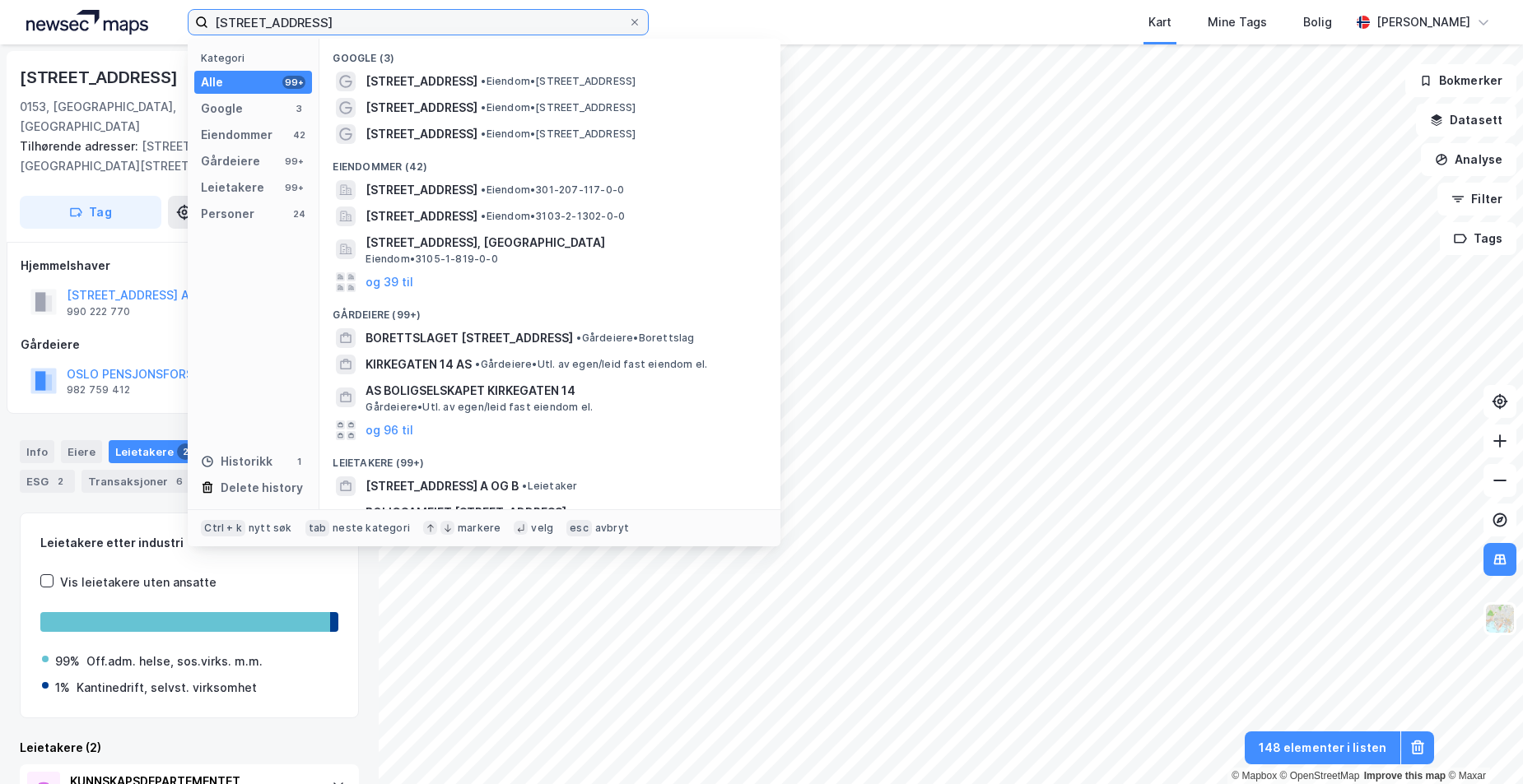
drag, startPoint x: 300, startPoint y: 23, endPoint x: 176, endPoint y: 26, distance: 124.0
click at [176, 26] on div "[STREET_ADDRESS] Kategori Alle 99+ Google 3 Eiendommer 42 Gårdeiere 99+ Leietak…" at bounding box center [762, 22] width 1523 height 45
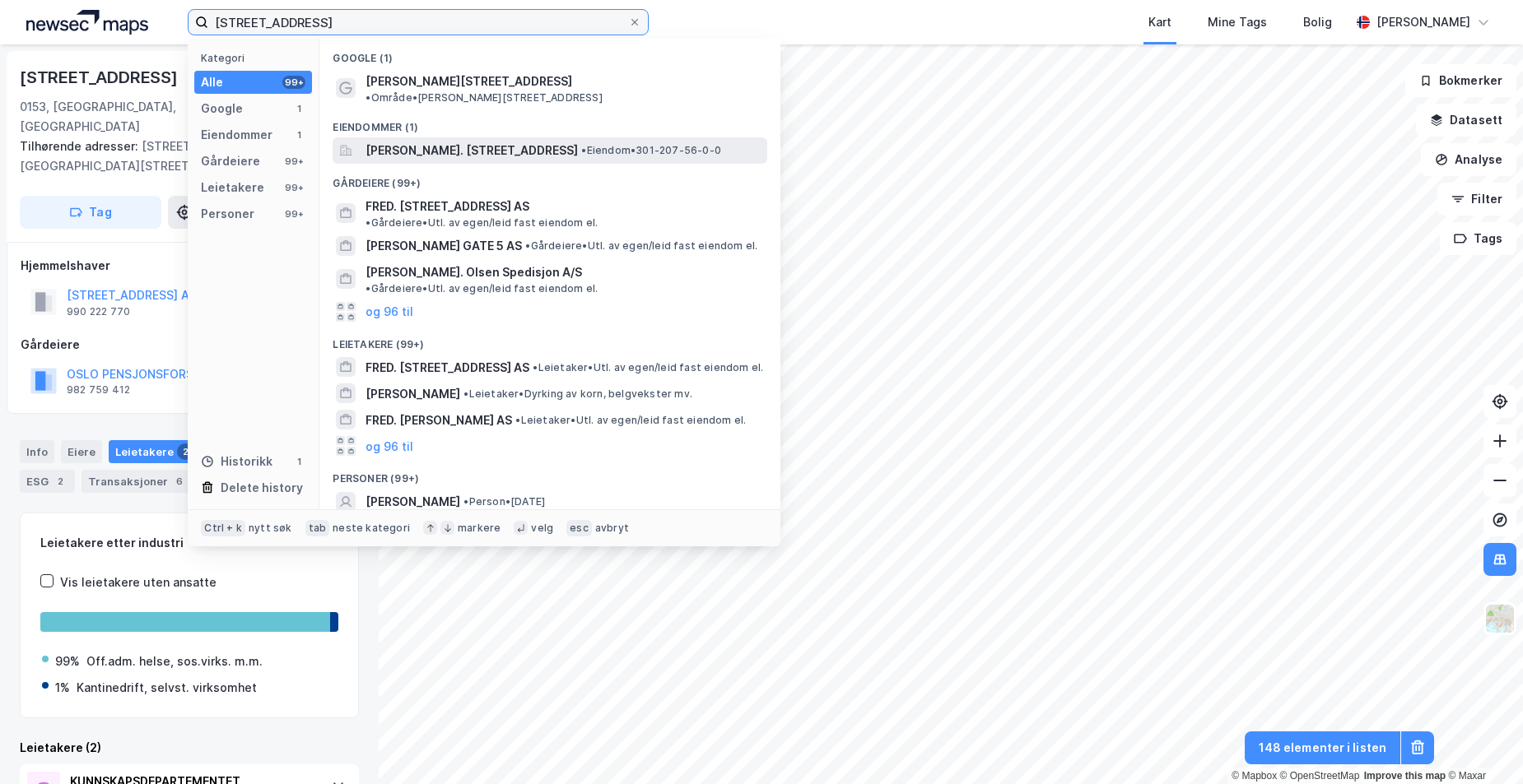
type input "[STREET_ADDRESS]"
click at [521, 140] on span "[PERSON_NAME]. [STREET_ADDRESS]" at bounding box center [471, 150] width 212 height 20
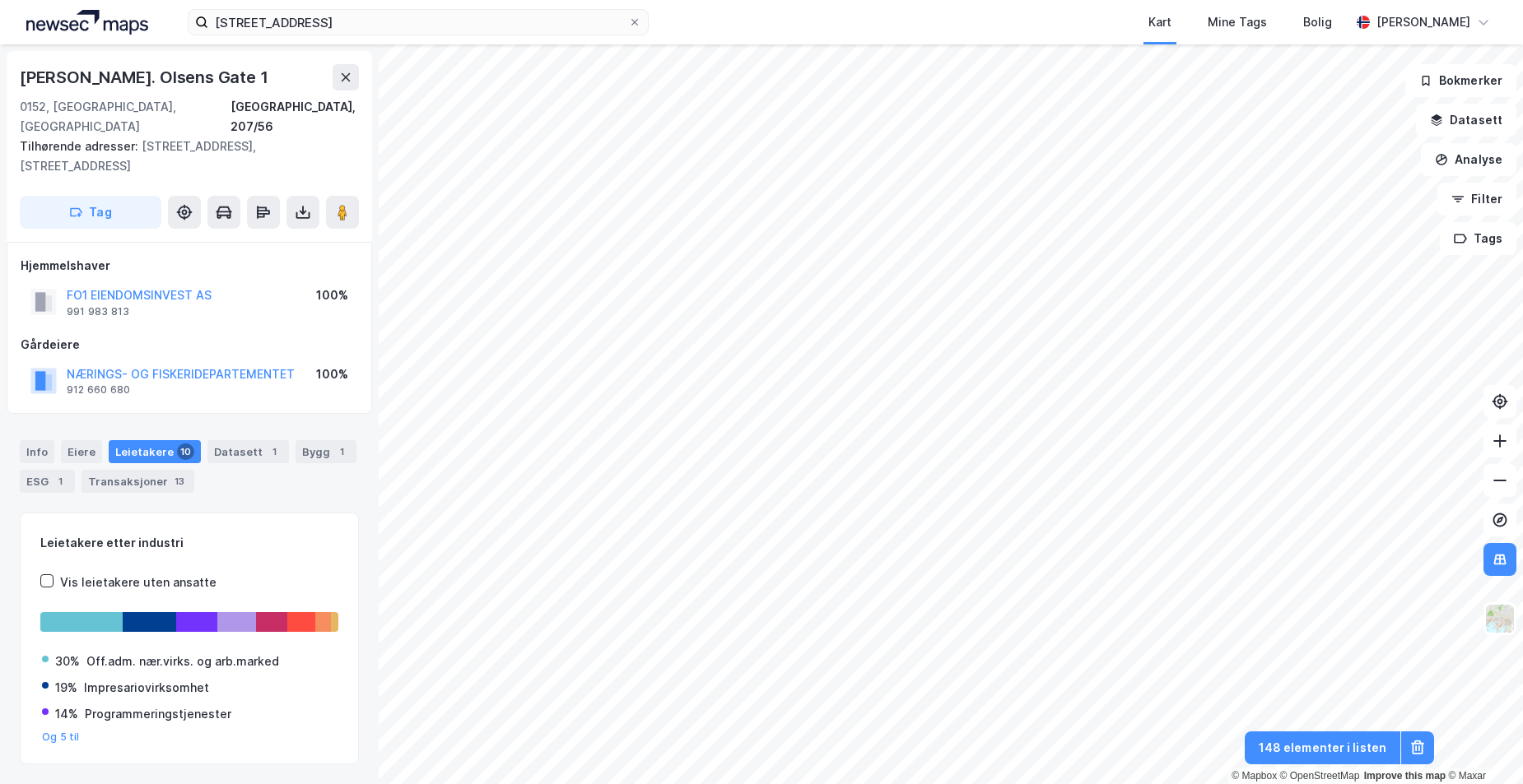
click at [214, 283] on div "FO1 EIENDOMSINVEST AS 991 983 813 100%" at bounding box center [189, 302] width 337 height 40
